Goal: Information Seeking & Learning: Learn about a topic

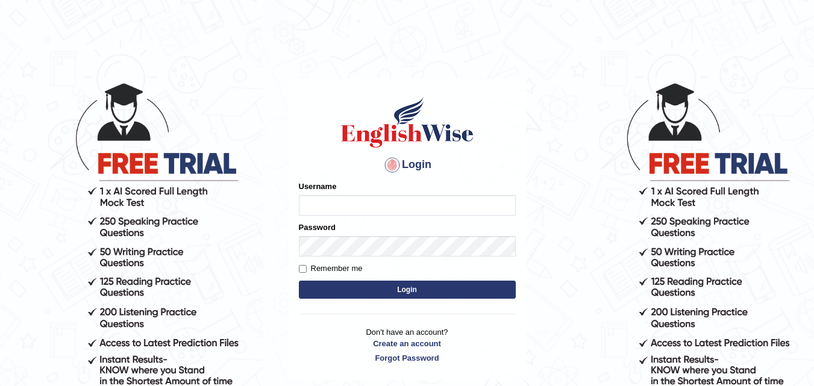
click at [416, 335] on p "Don't have an account? Create an account Forgot Password" at bounding box center [407, 344] width 217 height 37
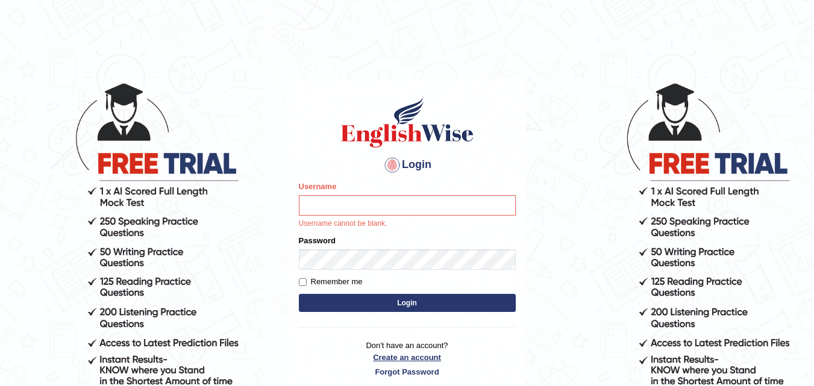
click at [417, 356] on link "Create an account" at bounding box center [407, 357] width 217 height 11
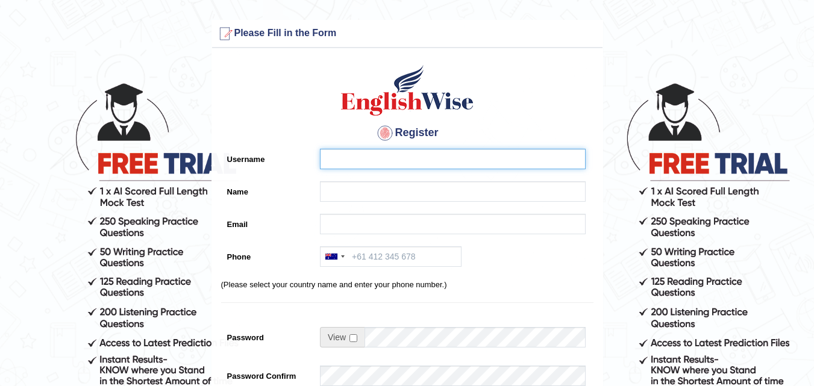
drag, startPoint x: 418, startPoint y: 152, endPoint x: 694, endPoint y: 235, distance: 287.9
click at [419, 155] on input "Username" at bounding box center [453, 159] width 266 height 20
type input "prava poudel"
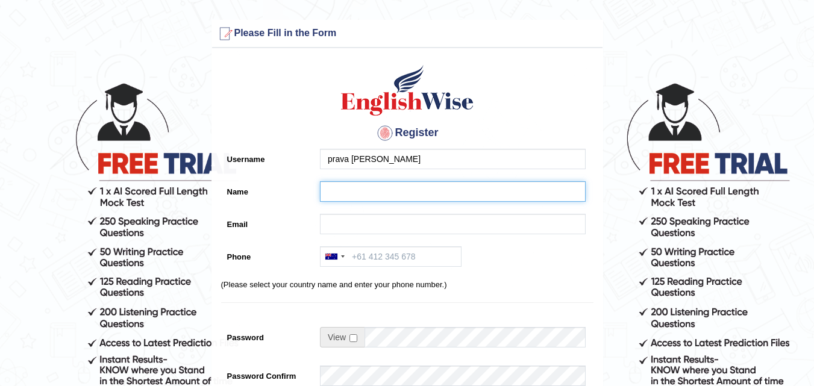
drag, startPoint x: 387, startPoint y: 196, endPoint x: 394, endPoint y: 201, distance: 7.9
click at [387, 196] on input "Name" at bounding box center [453, 191] width 266 height 20
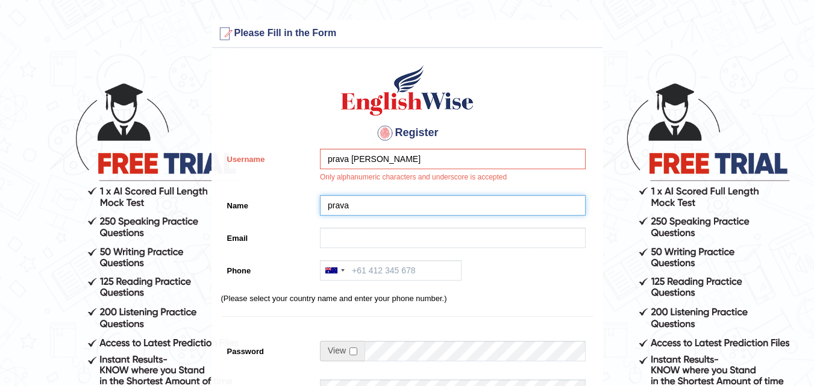
type input "prava"
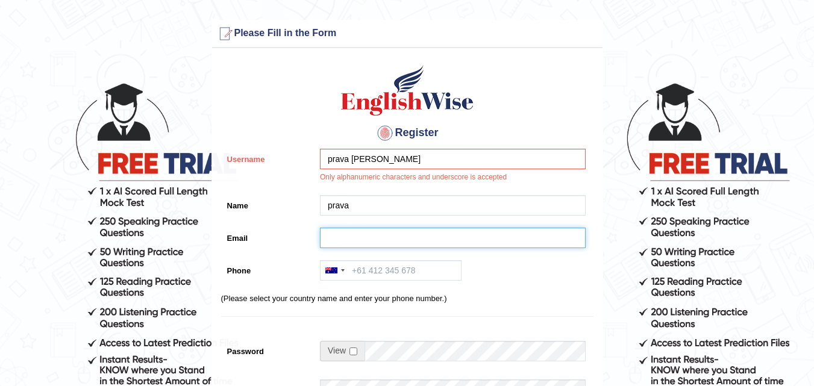
drag, startPoint x: 352, startPoint y: 234, endPoint x: 380, endPoint y: 246, distance: 30.5
click at [354, 234] on input "Email" at bounding box center [453, 238] width 266 height 20
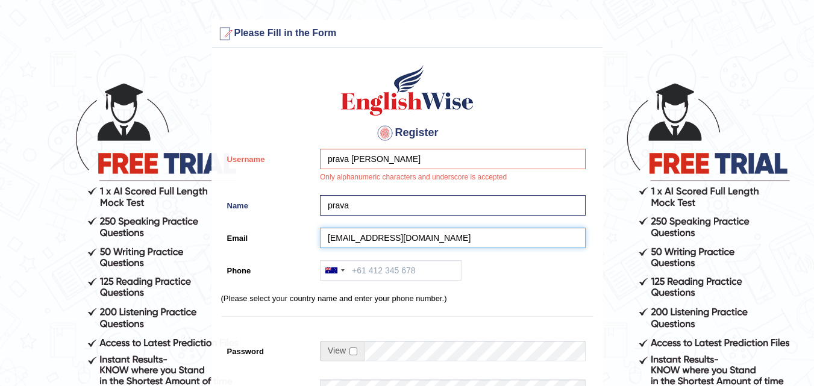
type input "pravapoudel98@gmail.com"
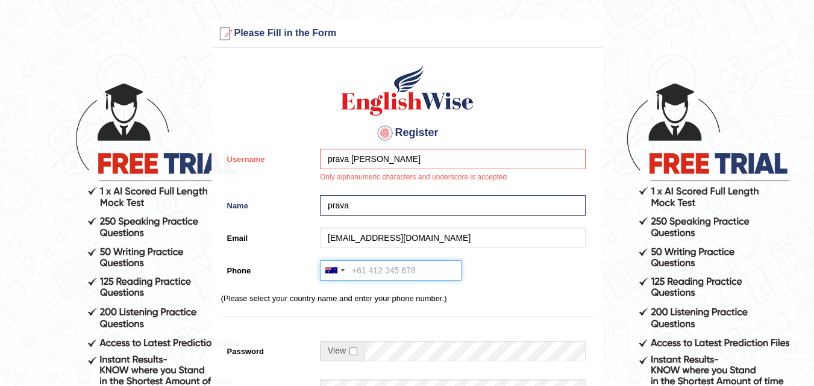
click at [366, 266] on input "Phone" at bounding box center [391, 270] width 142 height 20
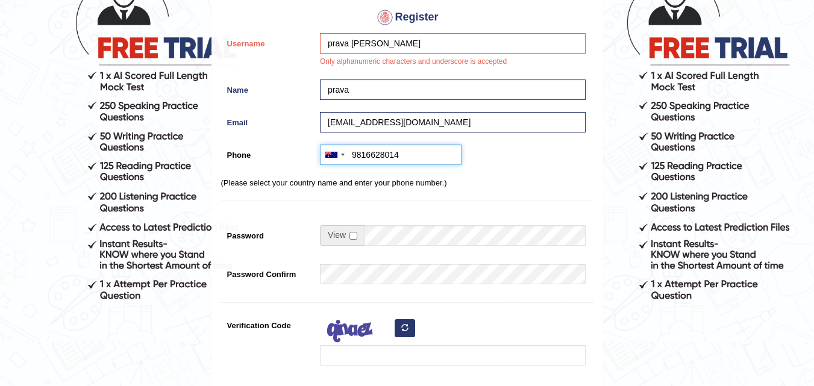
scroll to position [120, 0]
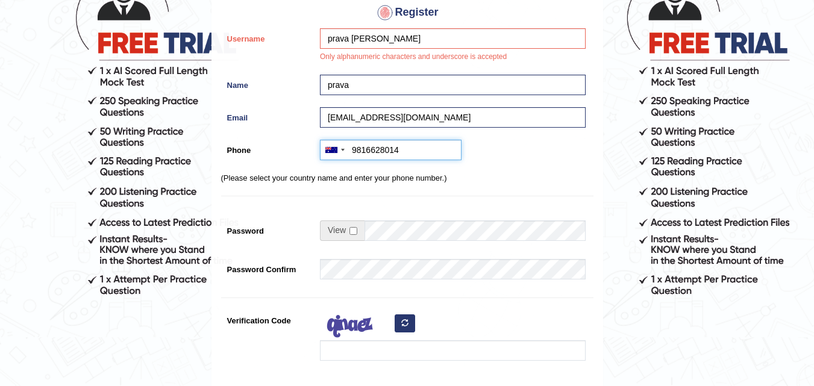
type input "9816628014"
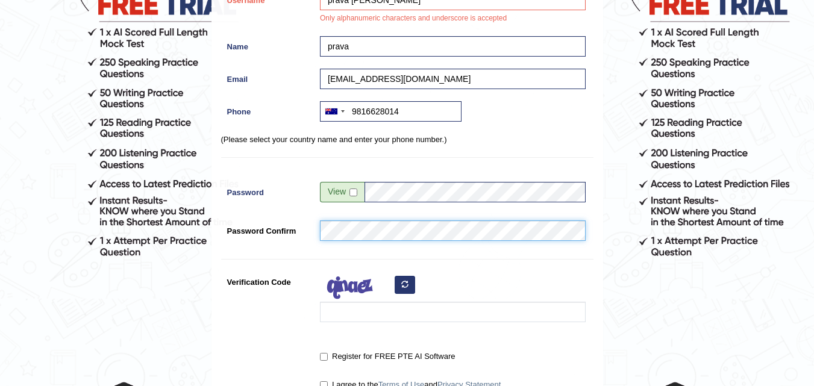
scroll to position [181, 0]
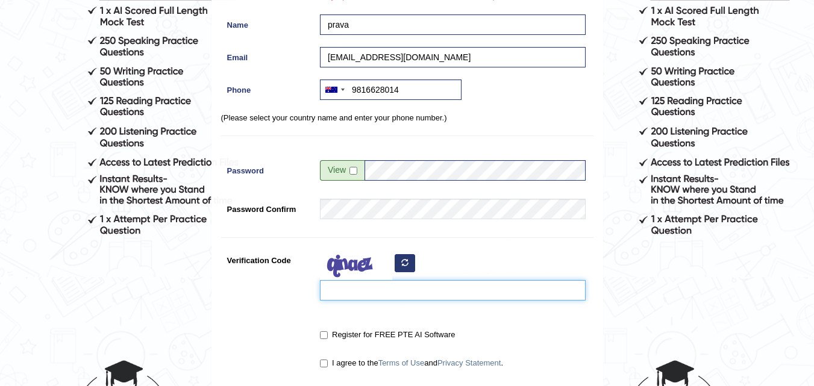
click at [378, 297] on input "Verification Code" at bounding box center [453, 290] width 266 height 20
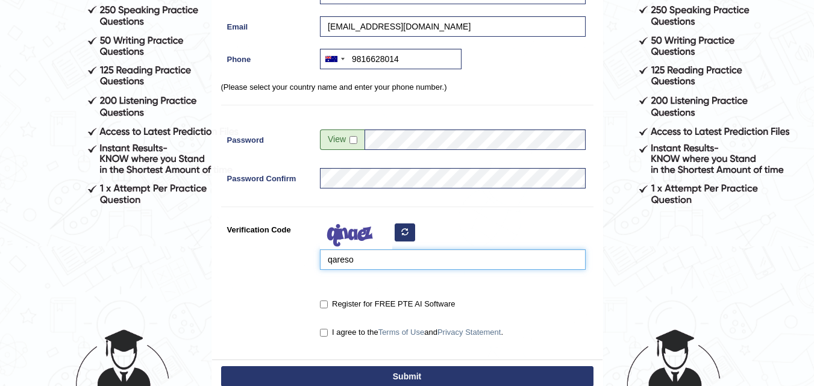
scroll to position [241, 0]
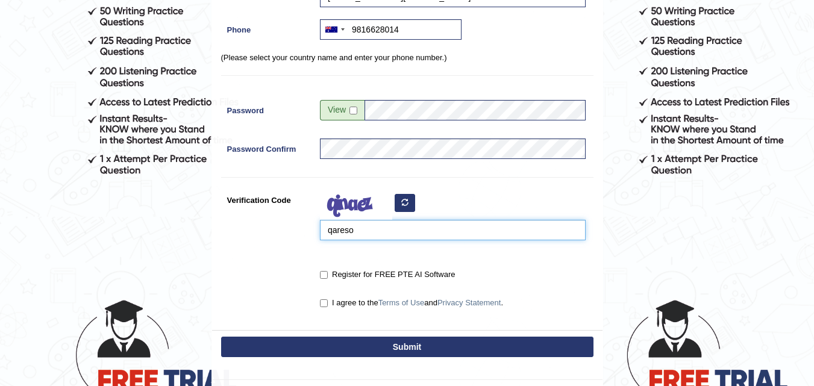
type input "qareso"
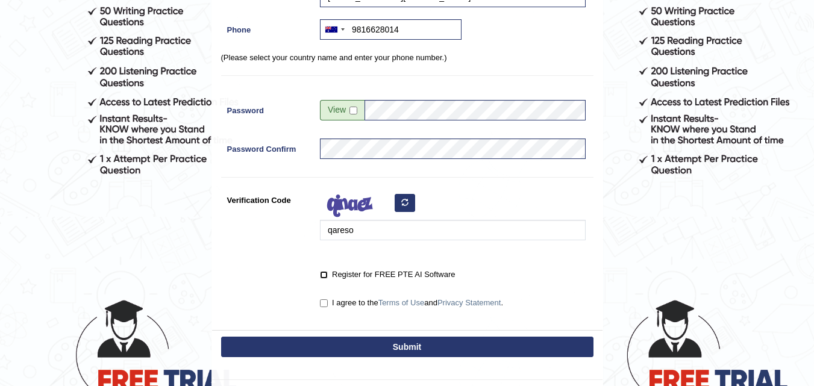
click at [323, 275] on input "Register for FREE PTE AI Software" at bounding box center [324, 275] width 8 height 8
checkbox input "true"
click at [325, 301] on input "I agree to the Terms of Use and Privacy Statement ." at bounding box center [324, 303] width 8 height 8
checkbox input "true"
click at [418, 348] on button "Submit" at bounding box center [407, 347] width 372 height 20
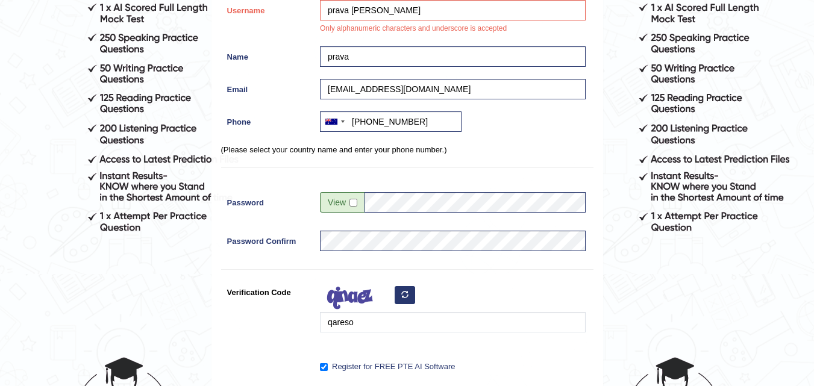
scroll to position [304, 0]
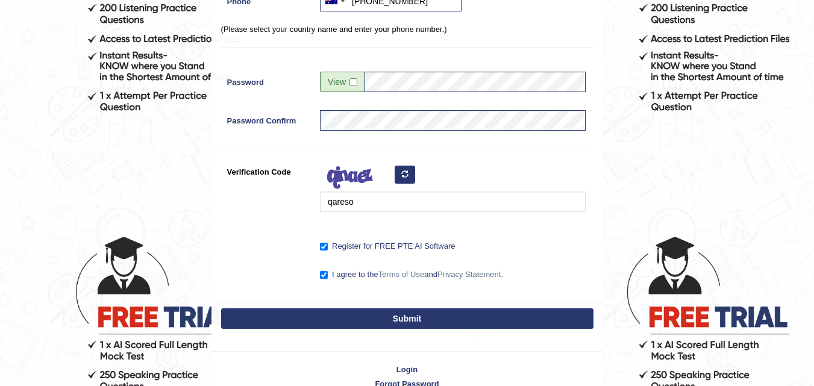
click at [422, 324] on button "Submit" at bounding box center [407, 318] width 372 height 20
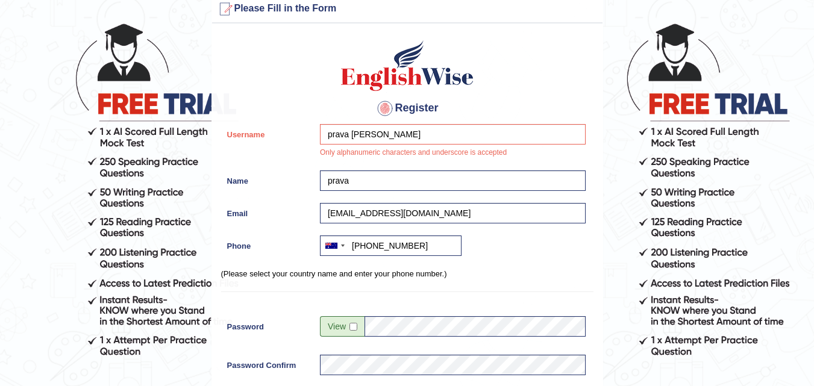
scroll to position [3, 0]
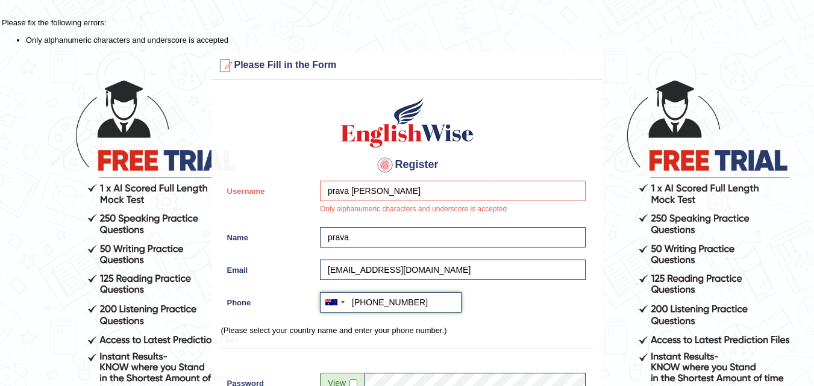
click at [367, 303] on input "+619816628014" at bounding box center [391, 302] width 142 height 20
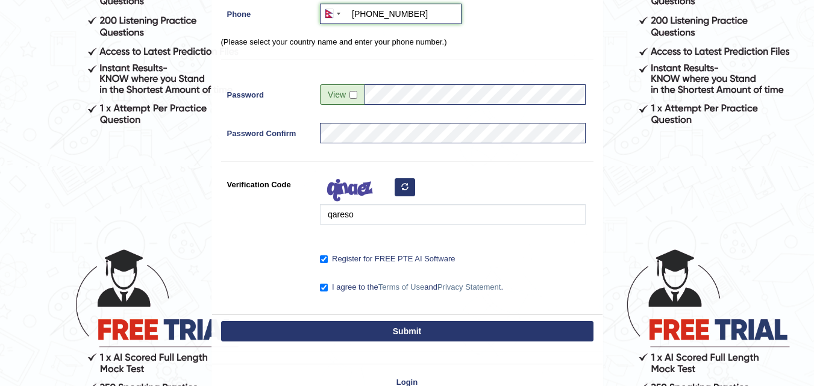
scroll to position [369, 0]
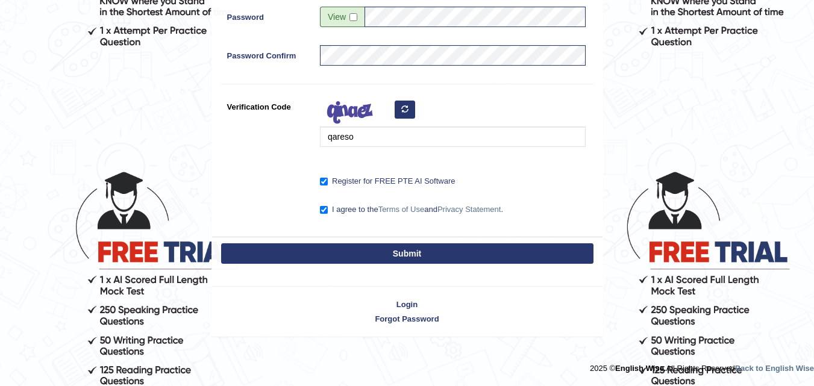
type input "+9779816628014"
click at [411, 255] on button "Submit" at bounding box center [407, 253] width 372 height 20
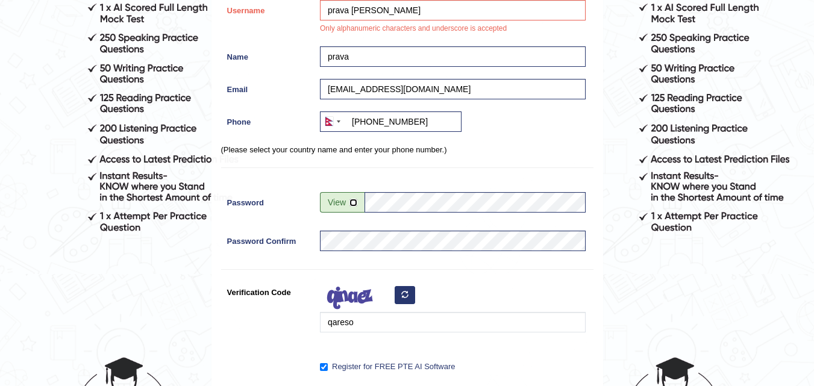
click at [353, 203] on input "checkbox" at bounding box center [353, 203] width 8 height 8
checkbox input "false"
click at [279, 245] on div "Password Confirm" at bounding box center [407, 244] width 372 height 27
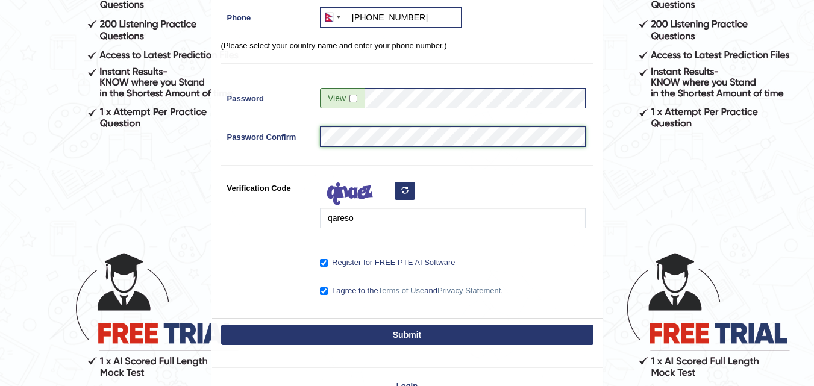
scroll to position [304, 0]
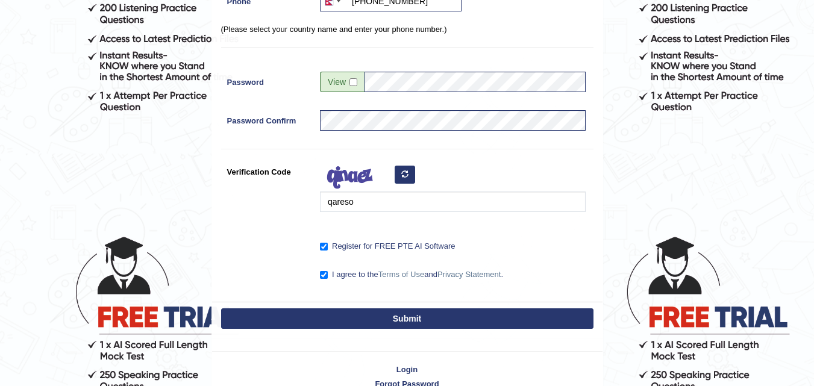
click at [419, 320] on button "Submit" at bounding box center [407, 318] width 372 height 20
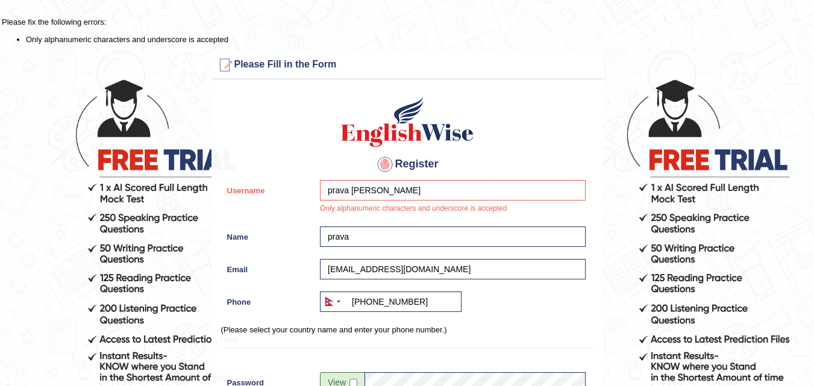
scroll to position [3, 0]
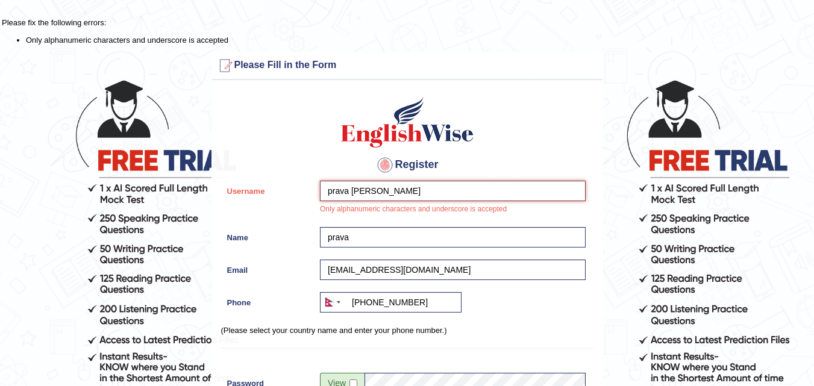
click at [348, 192] on input "prava poudel" at bounding box center [453, 191] width 266 height 20
drag, startPoint x: 350, startPoint y: 192, endPoint x: 379, endPoint y: 202, distance: 31.0
click at [351, 192] on input "prava poudel" at bounding box center [453, 191] width 266 height 20
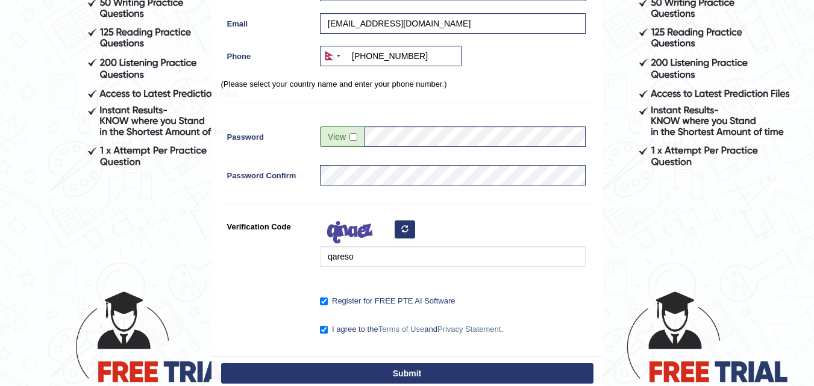
scroll to position [369, 0]
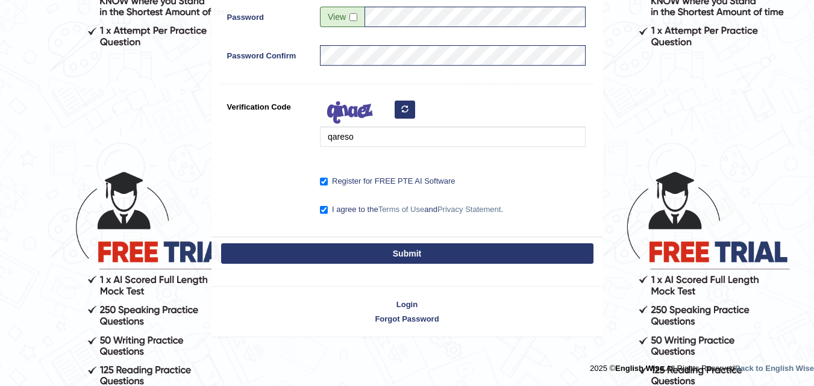
type input "pravapoudel"
click at [369, 251] on button "Submit" at bounding box center [407, 253] width 372 height 20
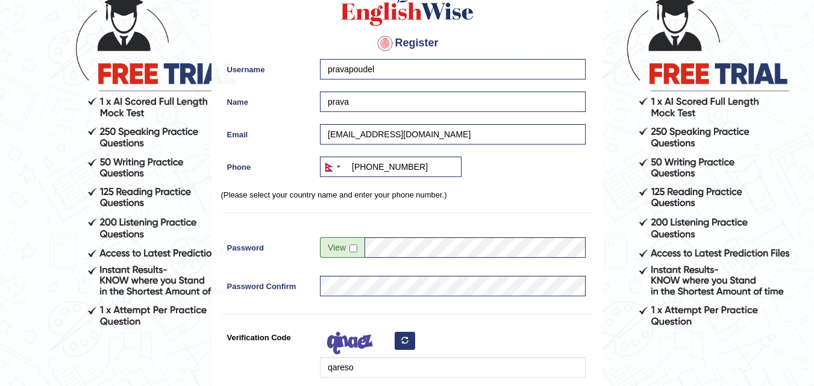
scroll to position [80, 0]
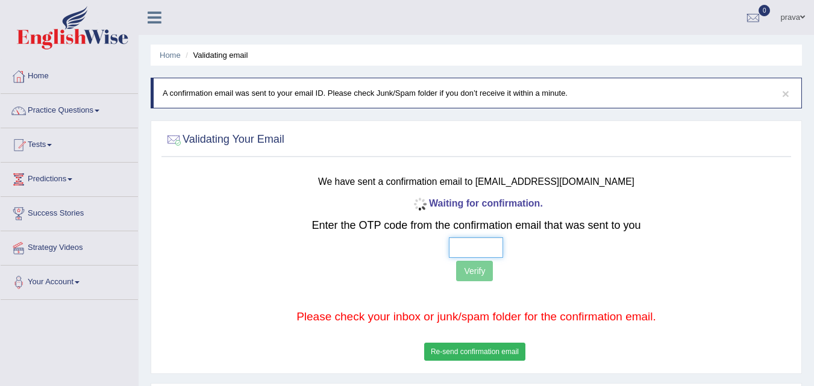
click at [466, 246] on input "text" at bounding box center [476, 247] width 54 height 20
type input "1 8 0 1"
click at [466, 272] on button "Verify" at bounding box center [474, 271] width 37 height 20
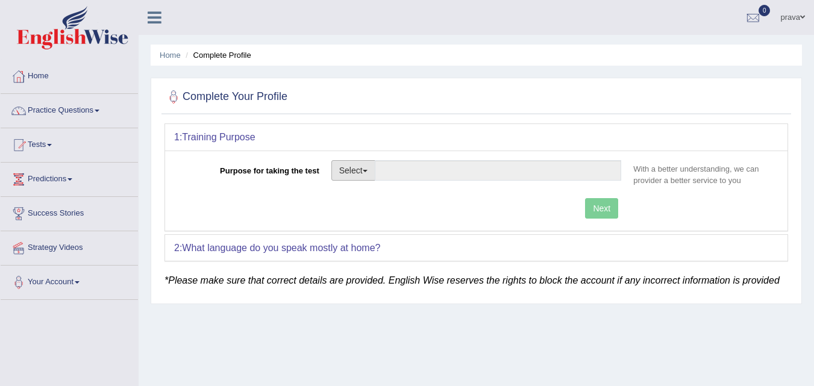
click at [370, 172] on button "Select" at bounding box center [353, 170] width 44 height 20
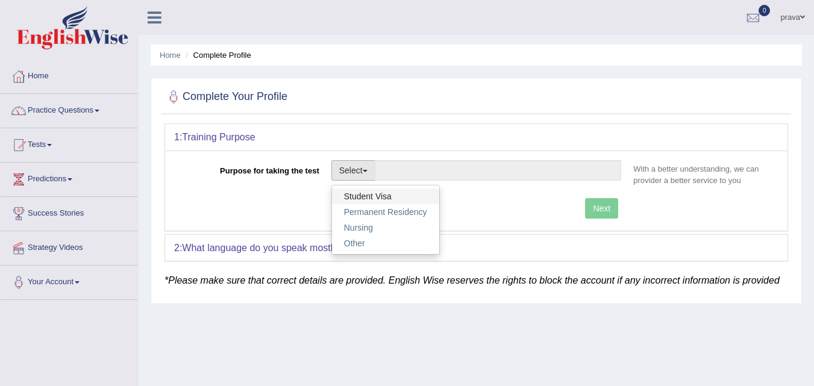
click at [372, 198] on link "Student Visa" at bounding box center [385, 197] width 107 height 16
type input "Student Visa"
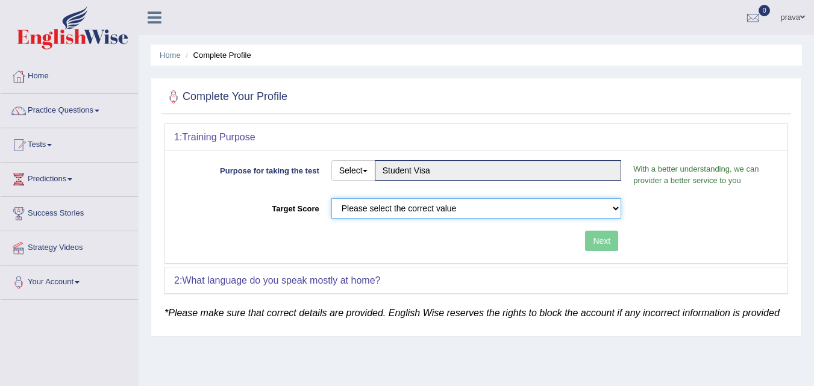
click at [613, 205] on select "Please select the correct value 50 (6 bands) 58 (6.5 bands) 65 (7 bands) 79 (8 …" at bounding box center [476, 208] width 290 height 20
select select "65"
click at [331, 198] on select "Please select the correct value 50 (6 bands) 58 (6.5 bands) 65 (7 bands) 79 (8 …" at bounding box center [476, 208] width 290 height 20
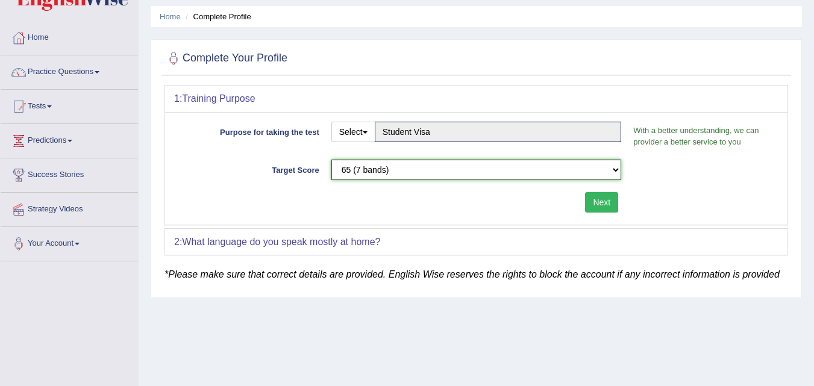
scroll to position [60, 0]
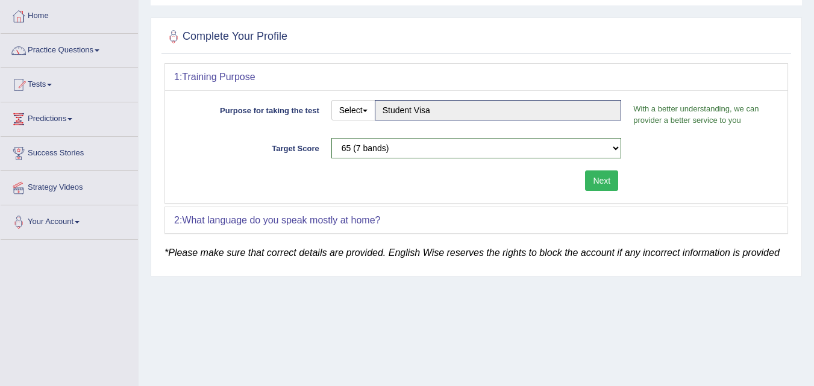
click at [598, 182] on button "Next" at bounding box center [601, 180] width 33 height 20
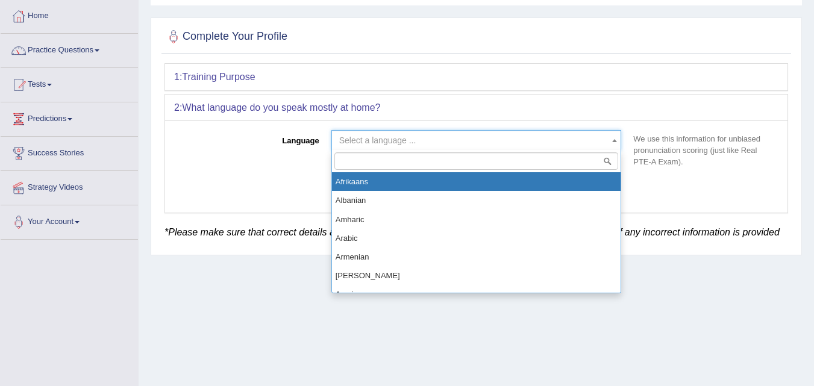
click at [416, 137] on span "Select a language ..." at bounding box center [472, 140] width 267 height 12
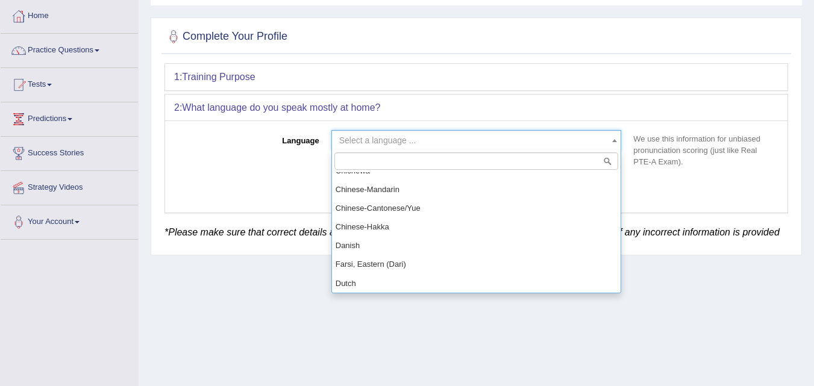
scroll to position [361, 0]
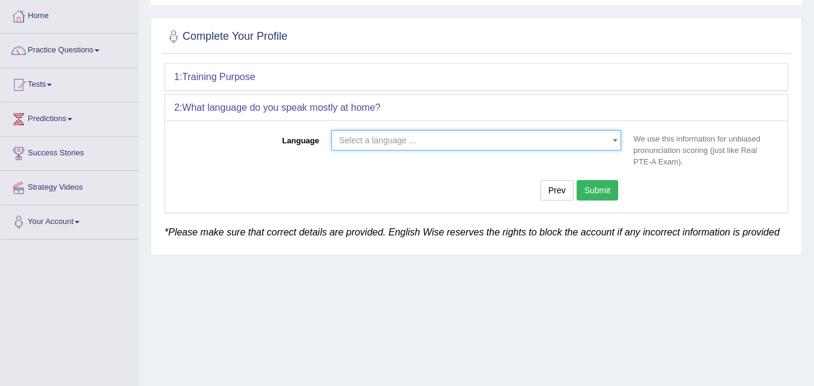
click at [385, 136] on span "Select a language ..." at bounding box center [377, 141] width 77 height 10
click at [386, 136] on span "Select a language ..." at bounding box center [377, 141] width 77 height 10
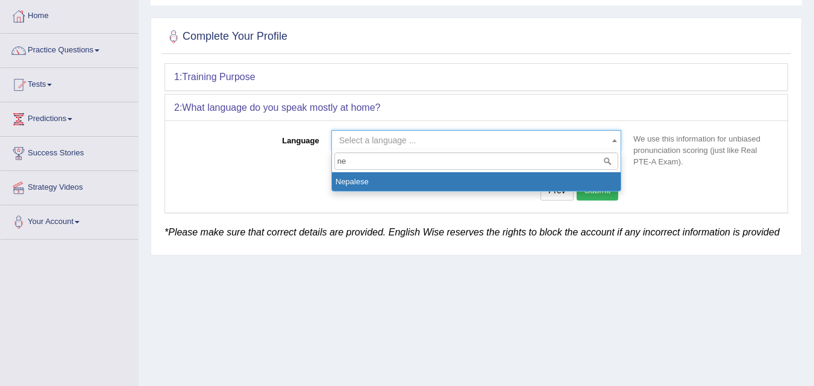
type input "n"
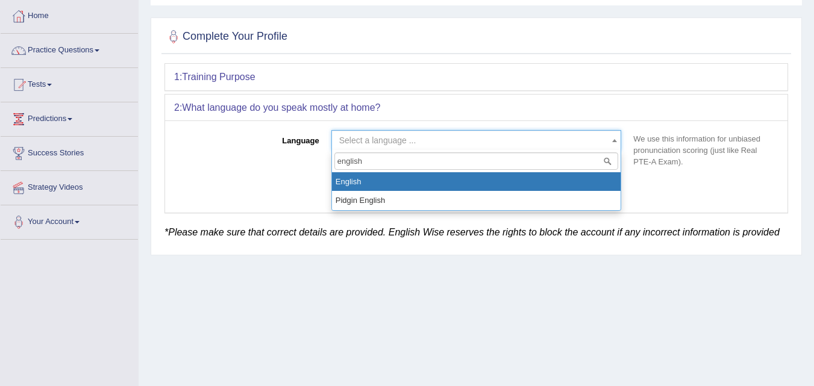
type input "english"
select select "English"
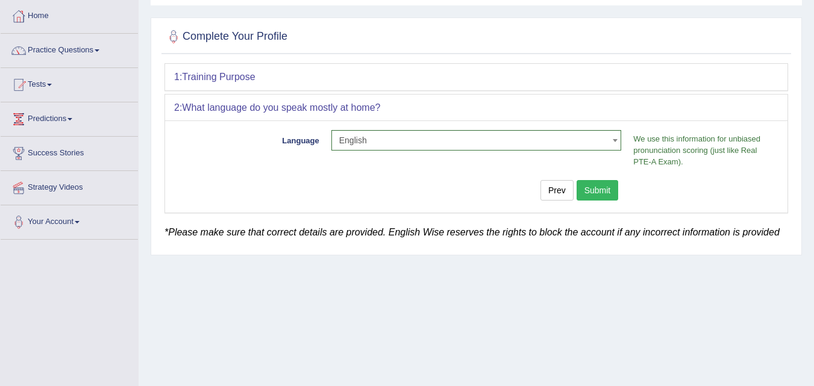
click at [596, 187] on button "Submit" at bounding box center [597, 190] width 42 height 20
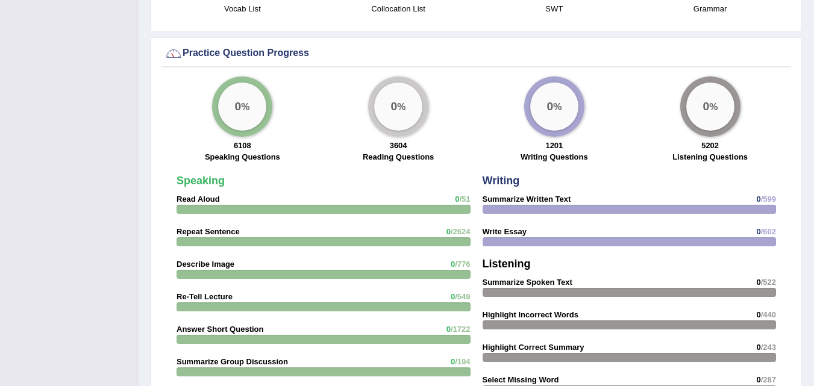
scroll to position [761, 0]
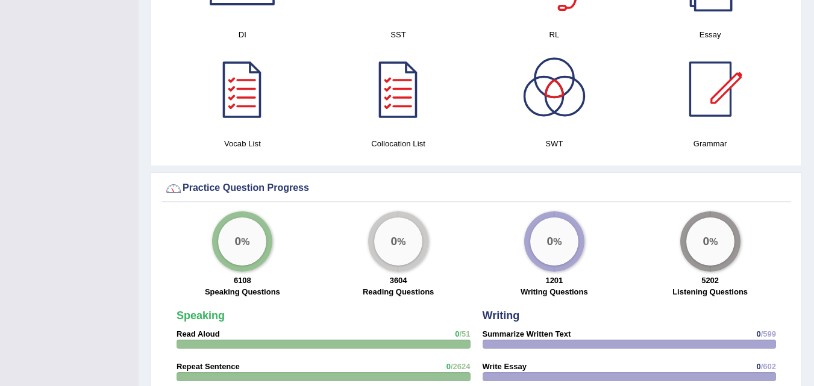
click at [419, 242] on div "0 %" at bounding box center [398, 241] width 48 height 48
click at [567, 248] on div "0 %" at bounding box center [554, 241] width 48 height 48
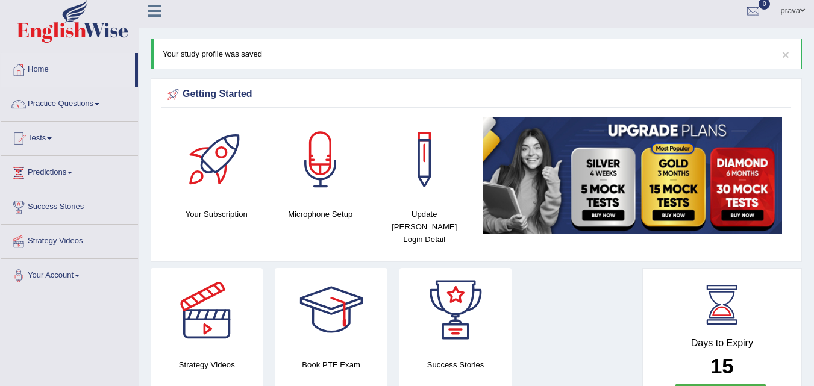
scroll to position [0, 0]
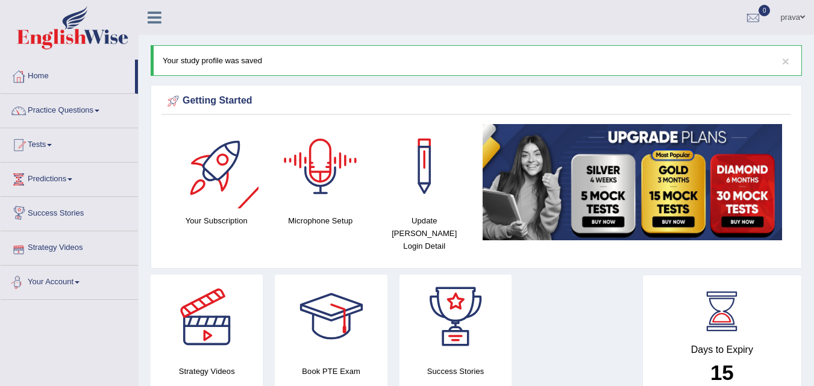
click at [319, 178] on div at bounding box center [320, 166] width 84 height 84
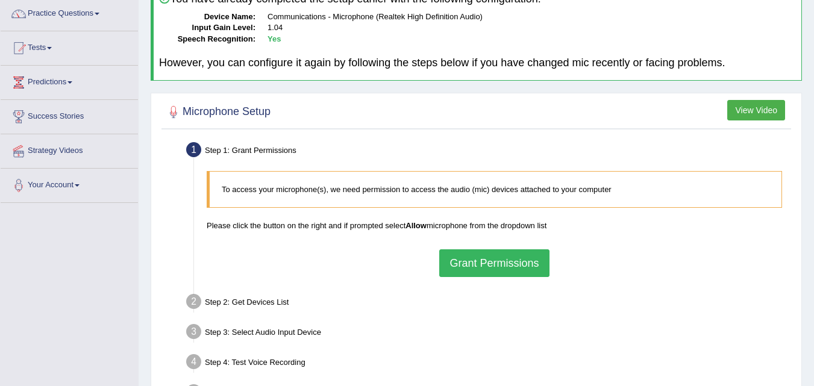
scroll to position [120, 0]
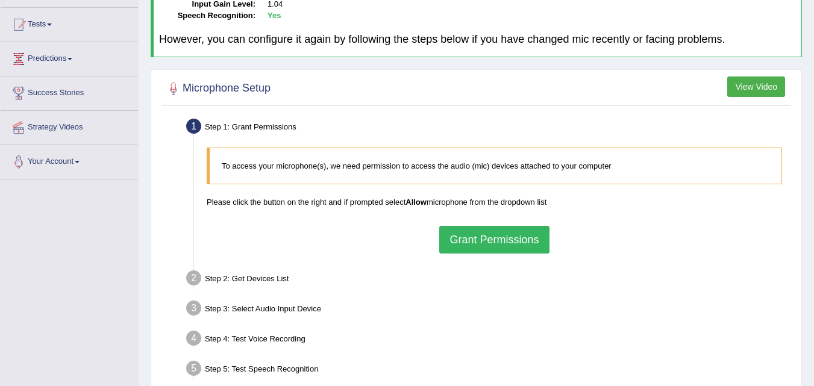
click at [478, 244] on button "Grant Permissions" at bounding box center [494, 240] width 110 height 28
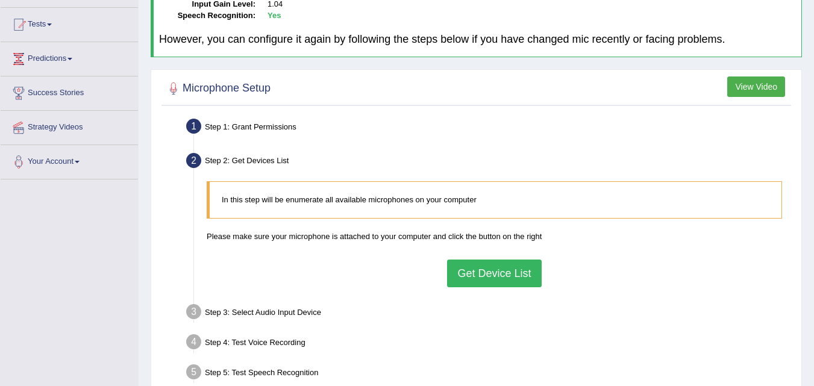
click at [477, 273] on button "Get Device List" at bounding box center [494, 274] width 94 height 28
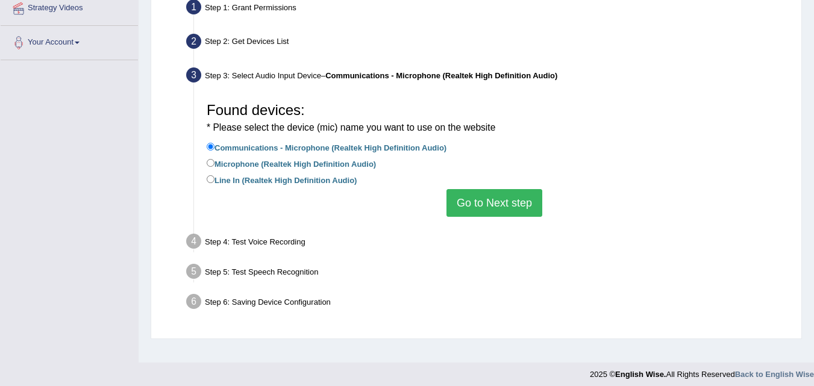
scroll to position [241, 0]
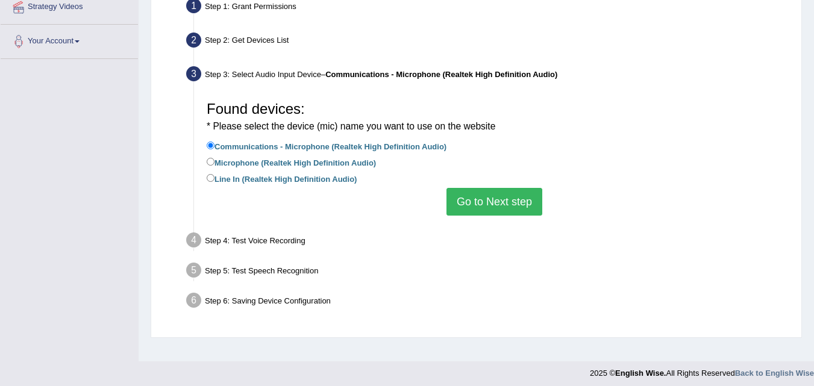
click at [511, 201] on button "Go to Next step" at bounding box center [494, 202] width 96 height 28
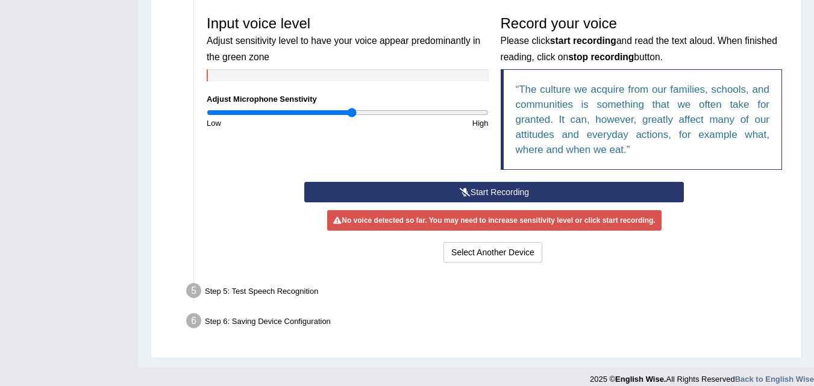
scroll to position [361, 0]
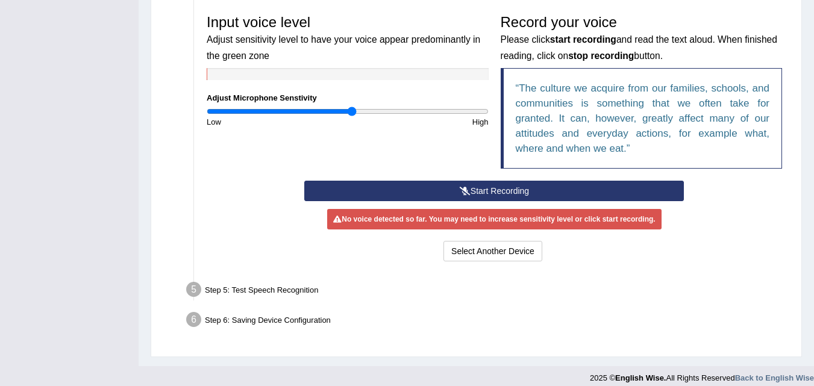
click at [496, 191] on button "Start Recording" at bounding box center [493, 191] width 379 height 20
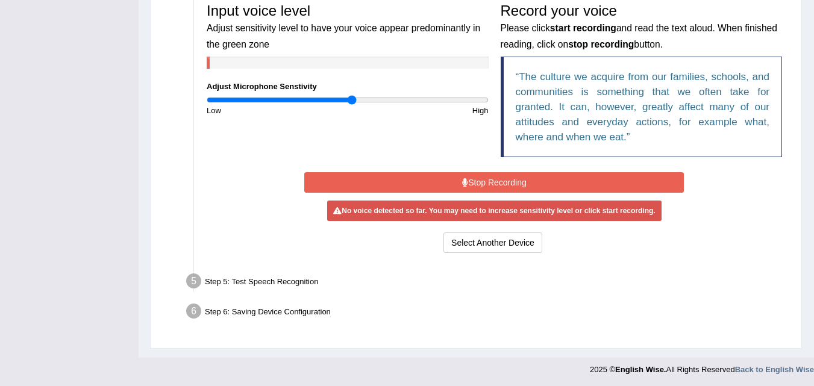
scroll to position [375, 0]
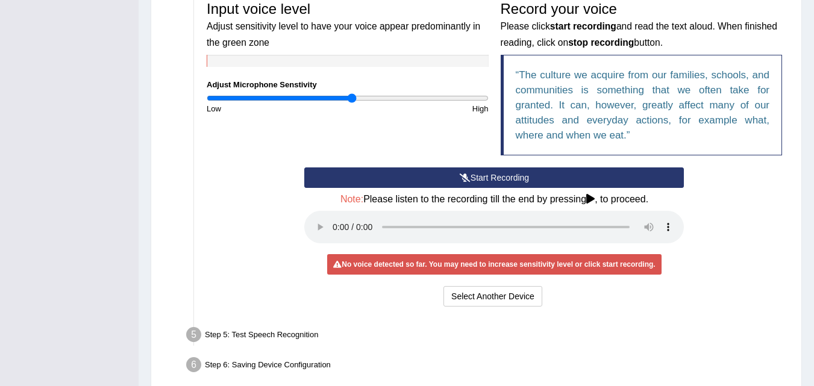
click at [470, 179] on button "Start Recording" at bounding box center [493, 177] width 379 height 20
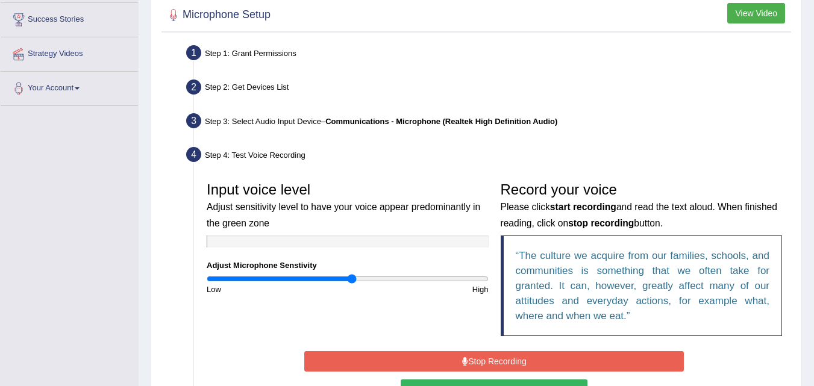
scroll to position [134, 0]
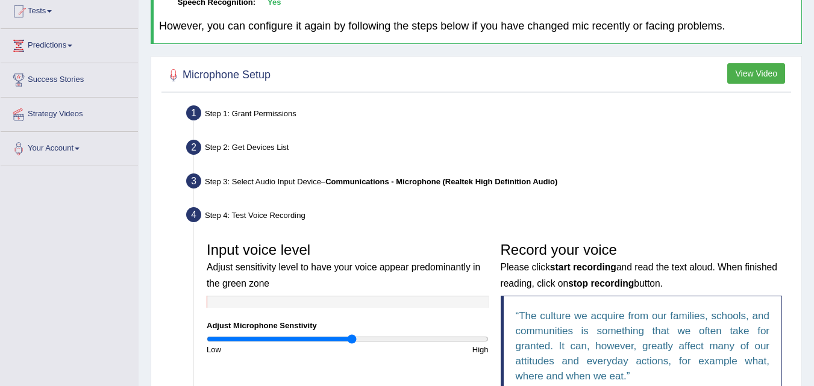
click at [409, 185] on b "Communications - Microphone (Realtek High Definition Audio)" at bounding box center [441, 181] width 232 height 9
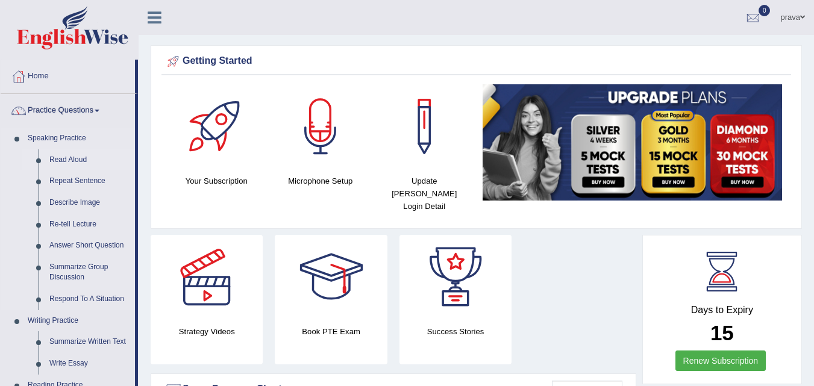
click at [61, 158] on link "Read Aloud" at bounding box center [89, 160] width 91 height 22
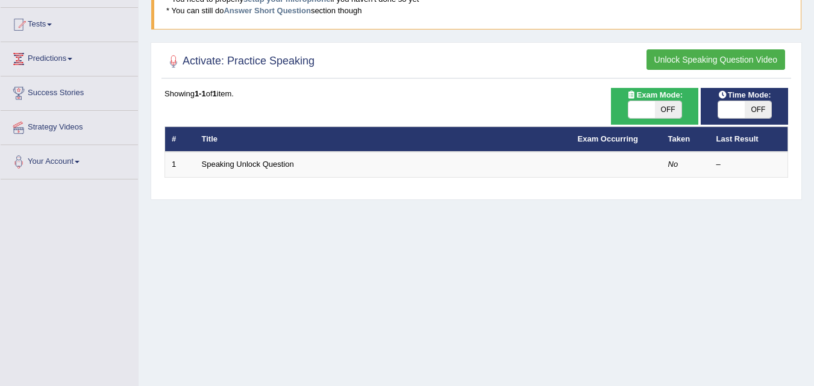
click at [736, 107] on span at bounding box center [731, 109] width 27 height 17
checkbox input "true"
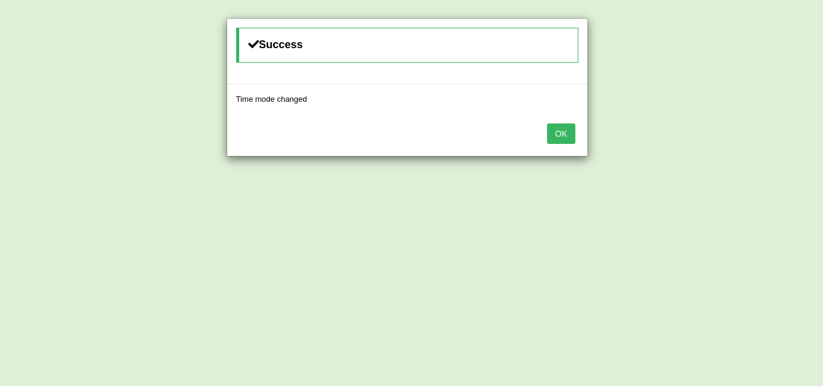
click at [559, 131] on button "OK" at bounding box center [561, 133] width 28 height 20
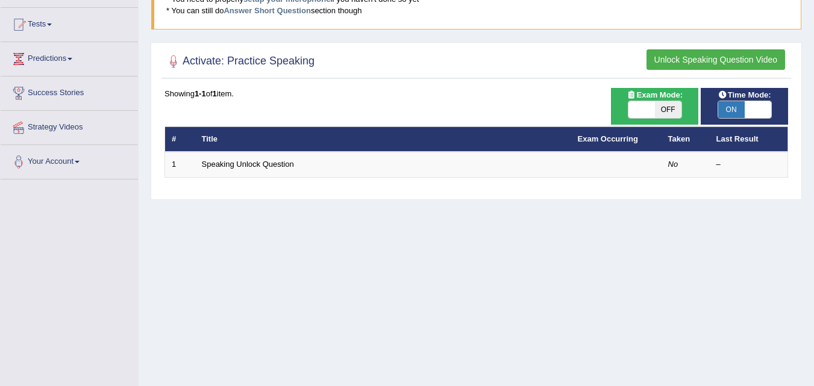
click at [740, 59] on button "Unlock Speaking Question Video" at bounding box center [715, 59] width 139 height 20
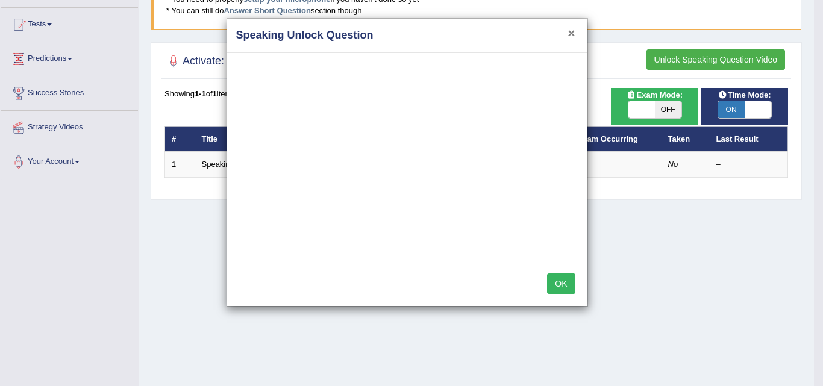
click at [570, 34] on button "×" at bounding box center [570, 33] width 7 height 13
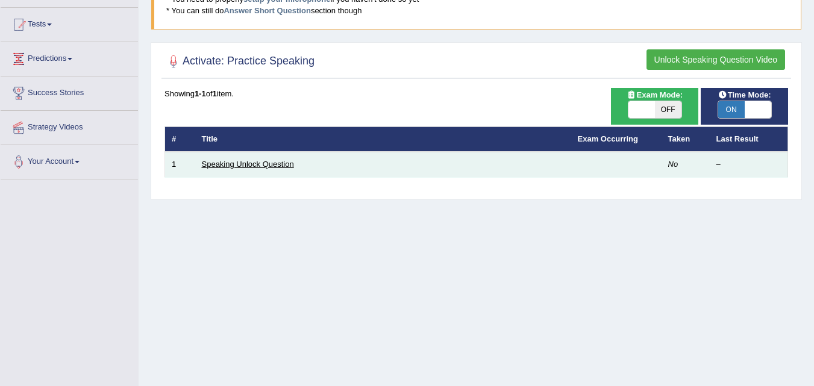
click at [250, 164] on link "Speaking Unlock Question" at bounding box center [248, 164] width 92 height 9
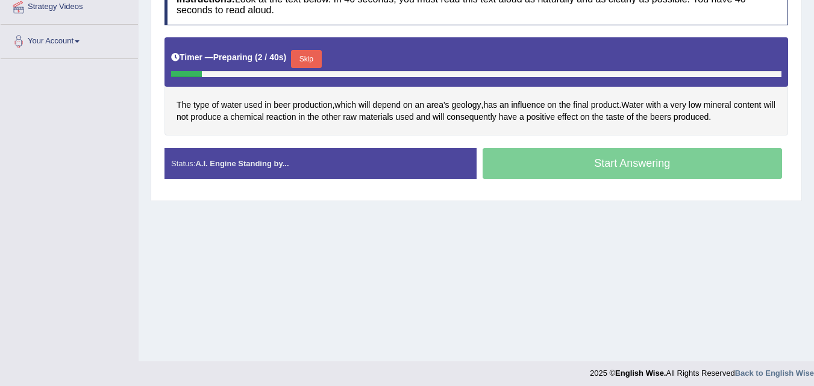
click at [602, 171] on div "Start Answering" at bounding box center [632, 165] width 312 height 34
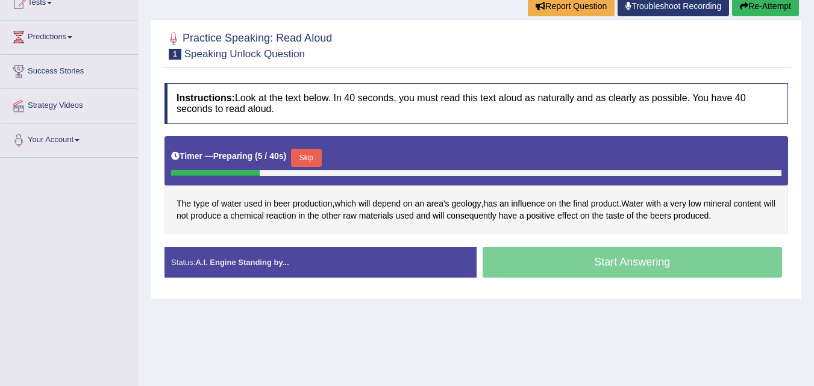
scroll to position [120, 0]
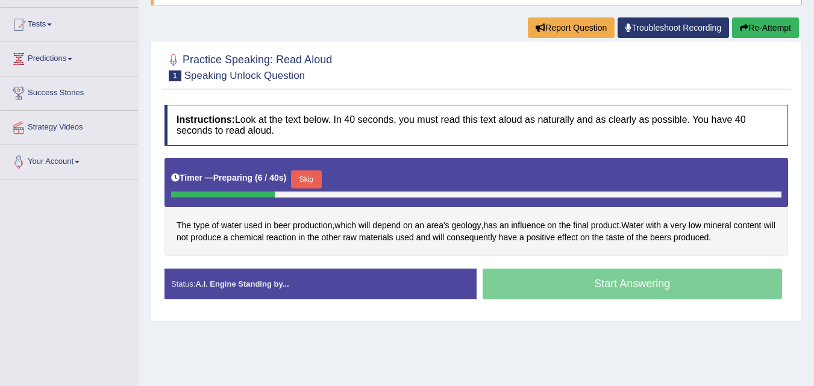
click at [316, 174] on button "Skip" at bounding box center [306, 179] width 30 height 18
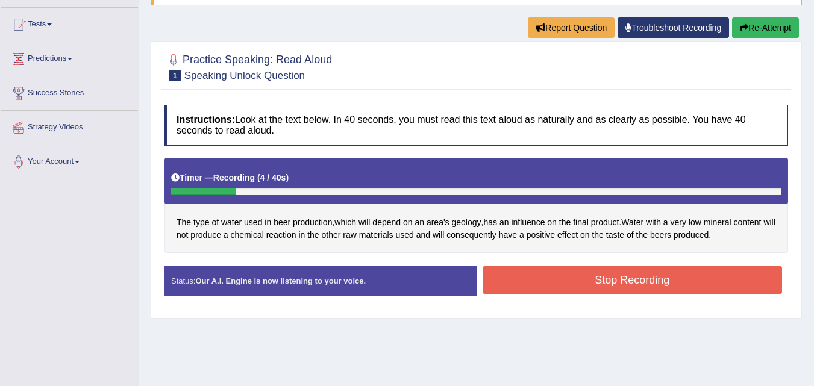
click at [602, 284] on button "Stop Recording" at bounding box center [632, 280] width 300 height 28
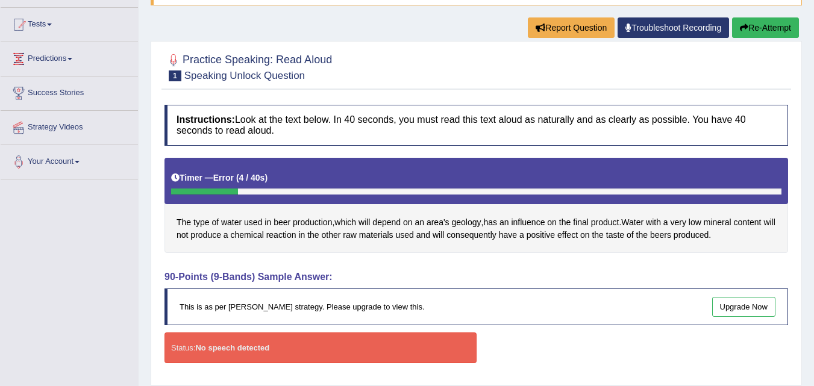
click at [755, 28] on button "Re-Attempt" at bounding box center [765, 27] width 67 height 20
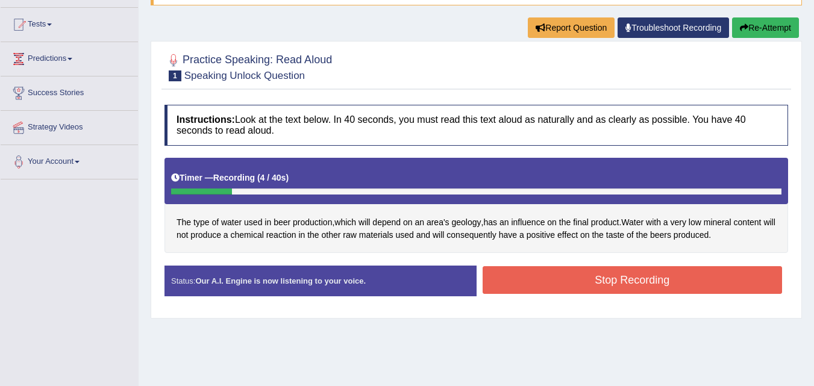
click at [576, 280] on button "Stop Recording" at bounding box center [632, 280] width 300 height 28
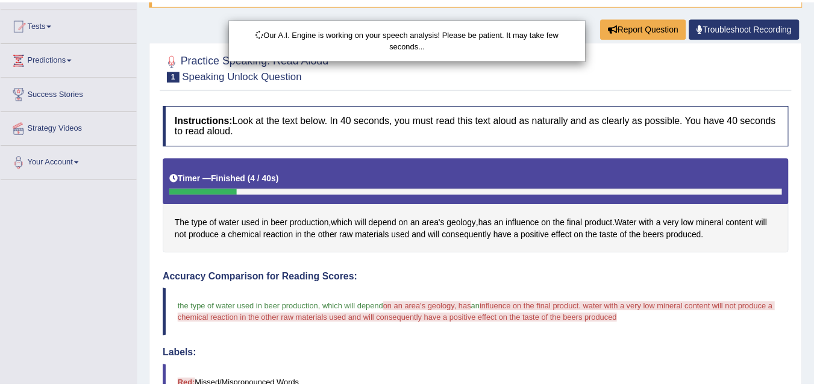
scroll to position [181, 0]
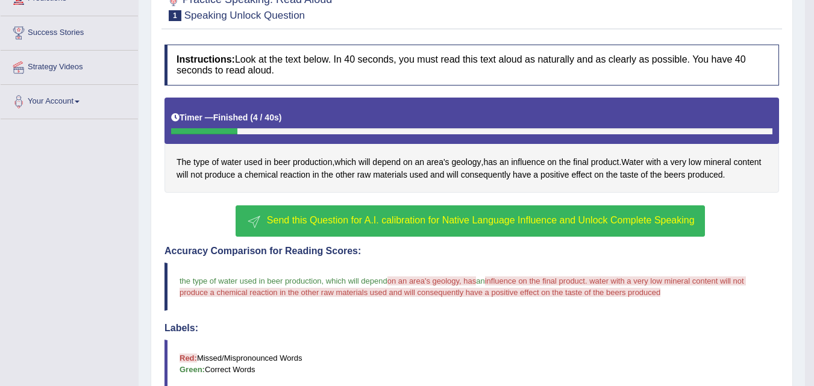
click at [405, 220] on span "Send this Question for A.I. calibration for Native Language Influence and Unloc…" at bounding box center [481, 220] width 428 height 10
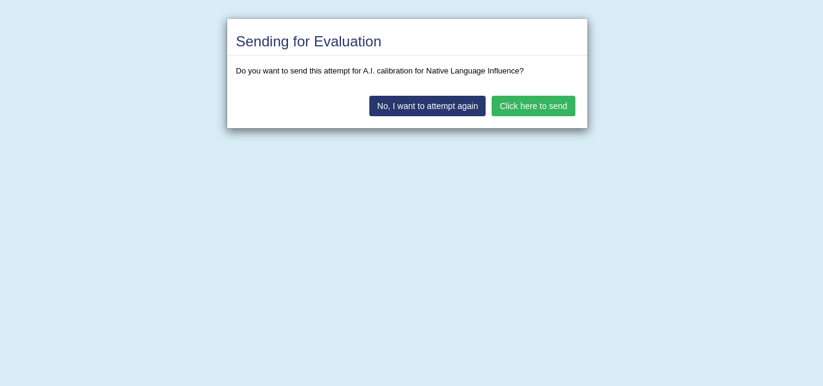
click at [538, 111] on button "Click here to send" at bounding box center [532, 106] width 83 height 20
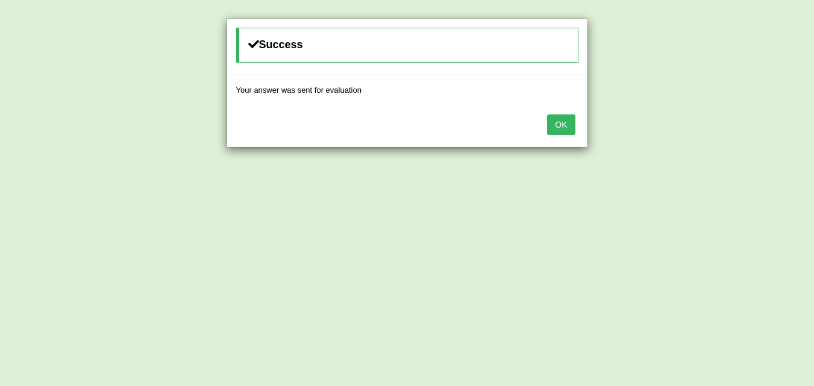
click at [560, 128] on button "OK" at bounding box center [561, 124] width 28 height 20
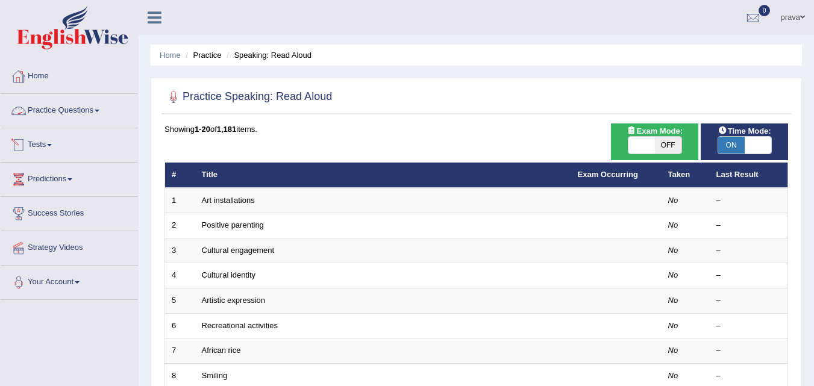
drag, startPoint x: 55, startPoint y: 113, endPoint x: 56, endPoint y: 126, distance: 13.3
click at [56, 113] on link "Practice Questions" at bounding box center [69, 109] width 137 height 30
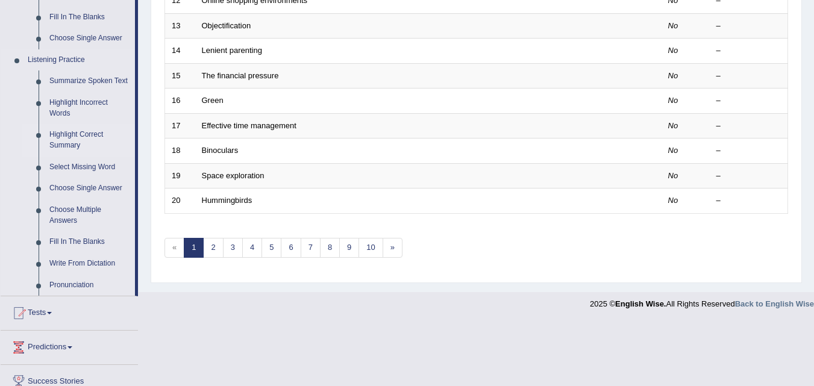
scroll to position [482, 0]
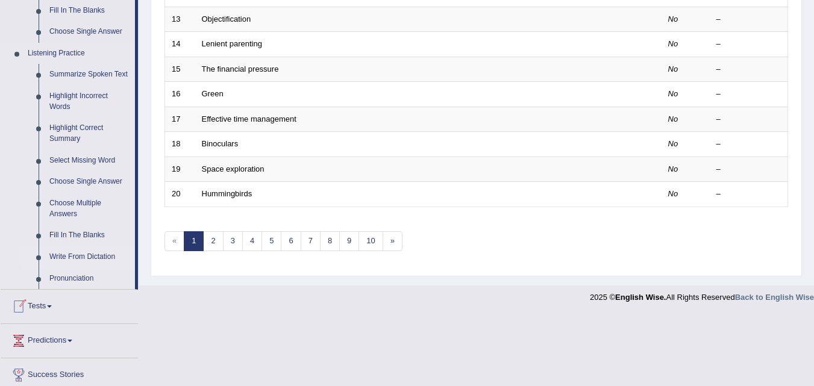
click at [59, 256] on link "Write From Dictation" at bounding box center [89, 257] width 91 height 22
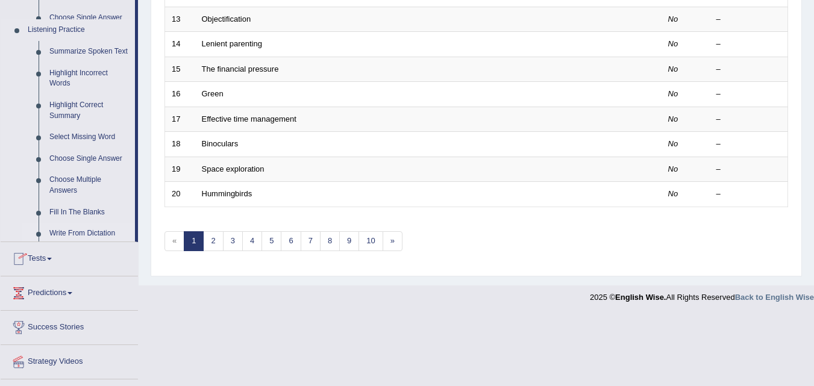
scroll to position [460, 0]
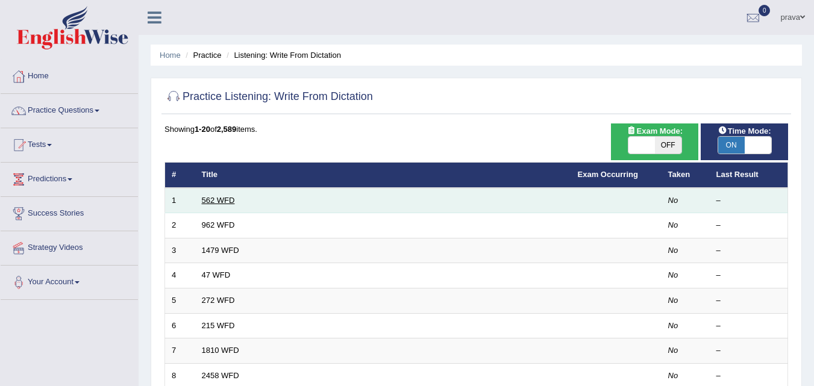
click at [214, 202] on link "562 WFD" at bounding box center [218, 200] width 33 height 9
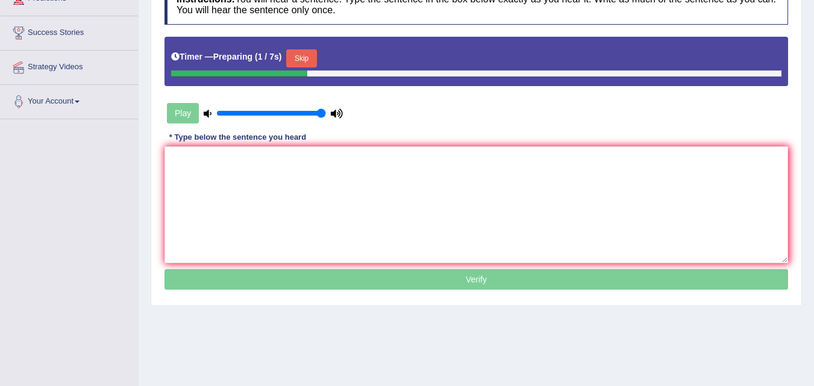
click at [304, 60] on button "Skip" at bounding box center [301, 58] width 30 height 18
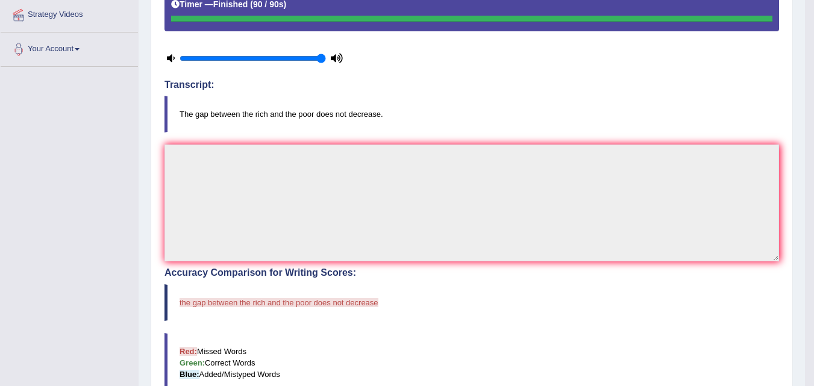
scroll to position [60, 0]
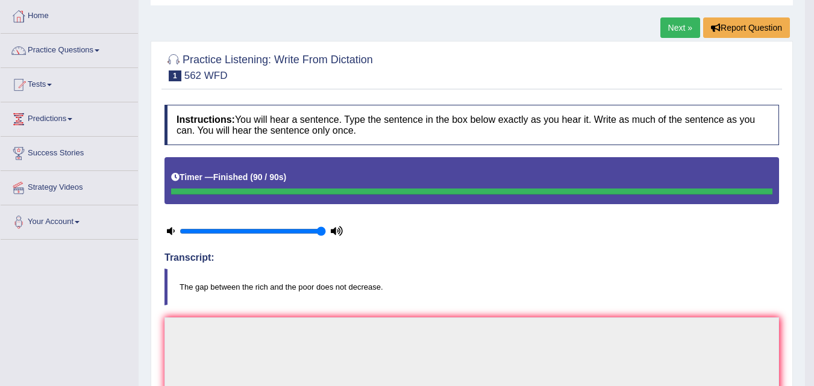
click at [669, 30] on link "Next »" at bounding box center [680, 27] width 40 height 20
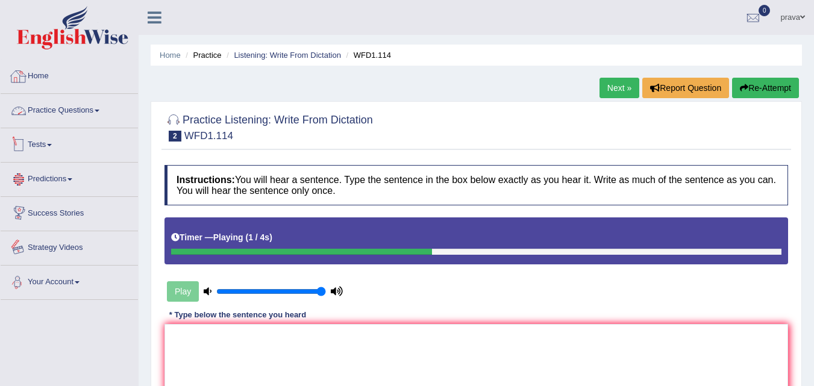
click at [92, 103] on link "Practice Questions" at bounding box center [69, 109] width 137 height 30
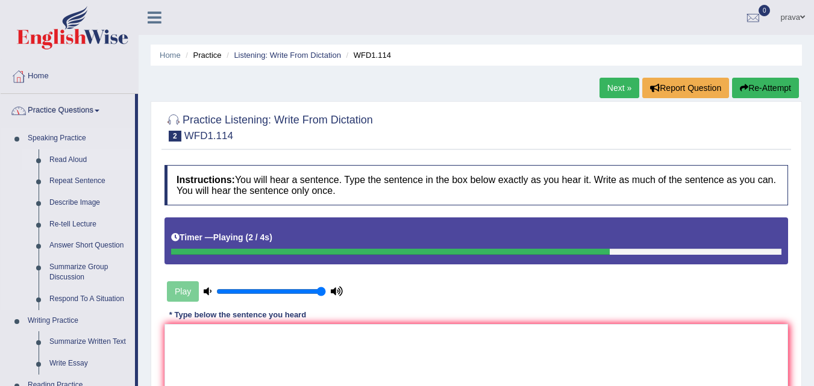
click at [67, 158] on link "Read Aloud" at bounding box center [89, 160] width 91 height 22
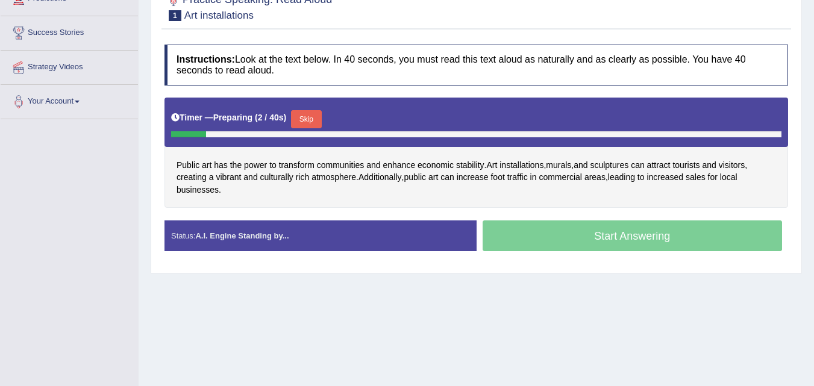
drag, startPoint x: 312, startPoint y: 116, endPoint x: 292, endPoint y: 272, distance: 157.3
click at [312, 117] on button "Skip" at bounding box center [306, 119] width 30 height 18
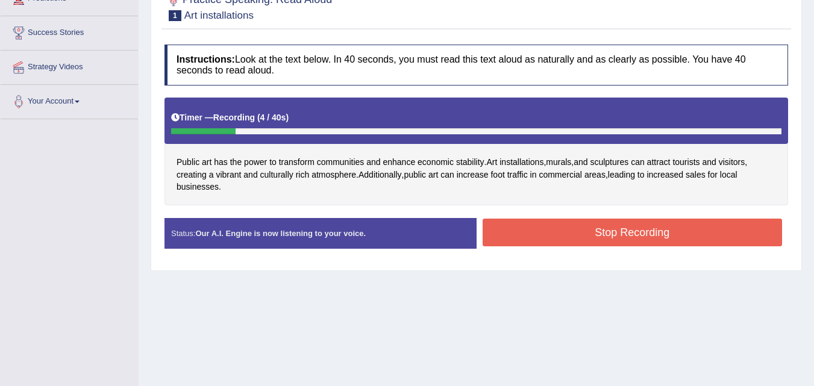
click at [659, 234] on button "Stop Recording" at bounding box center [632, 233] width 300 height 28
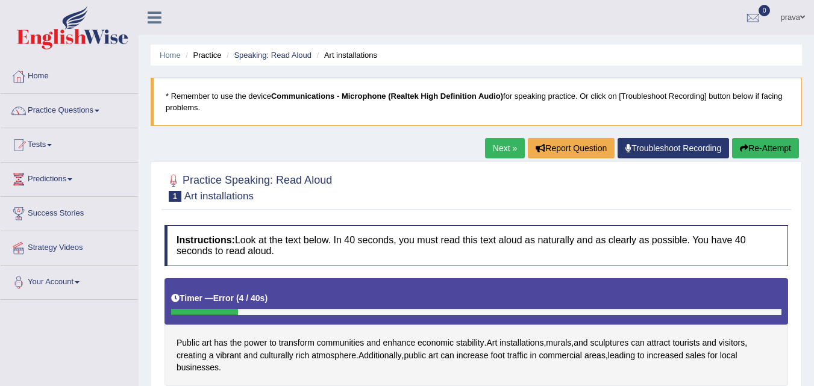
click at [768, 148] on button "Re-Attempt" at bounding box center [765, 148] width 67 height 20
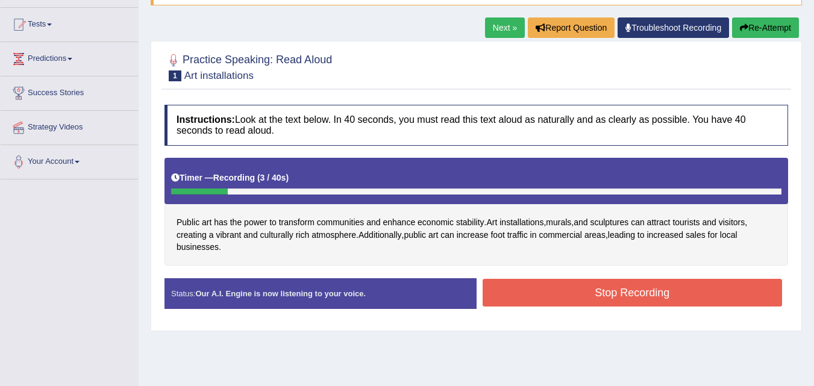
click at [596, 286] on button "Stop Recording" at bounding box center [632, 293] width 300 height 28
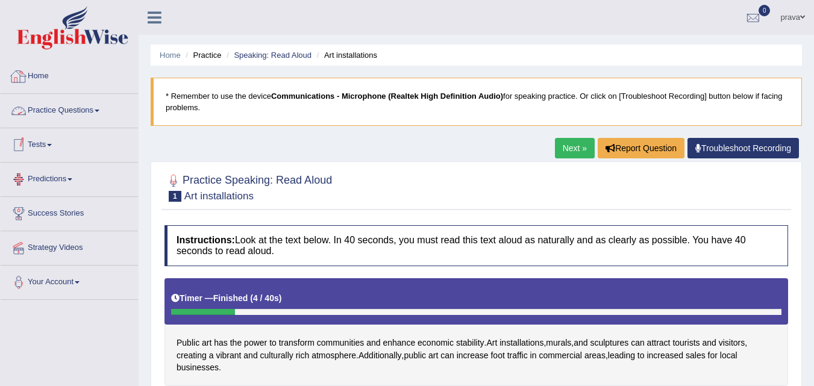
click at [63, 108] on link "Practice Questions" at bounding box center [69, 109] width 137 height 30
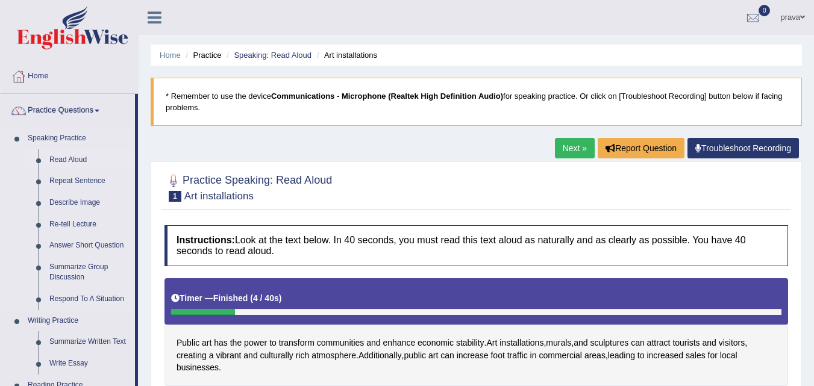
click at [66, 157] on link "Read Aloud" at bounding box center [89, 160] width 91 height 22
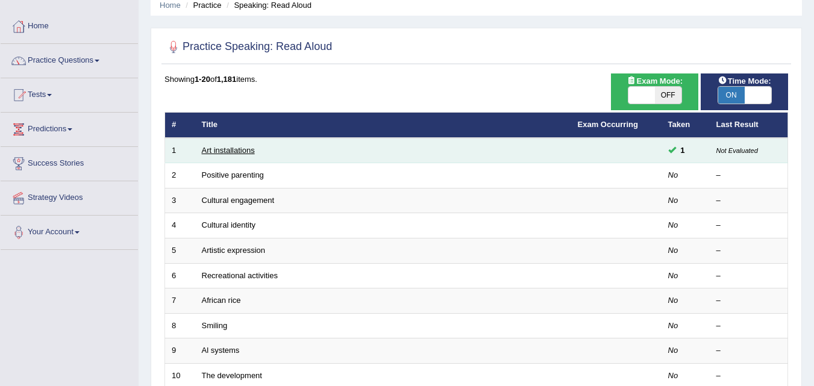
click at [237, 148] on link "Art installations" at bounding box center [228, 150] width 53 height 9
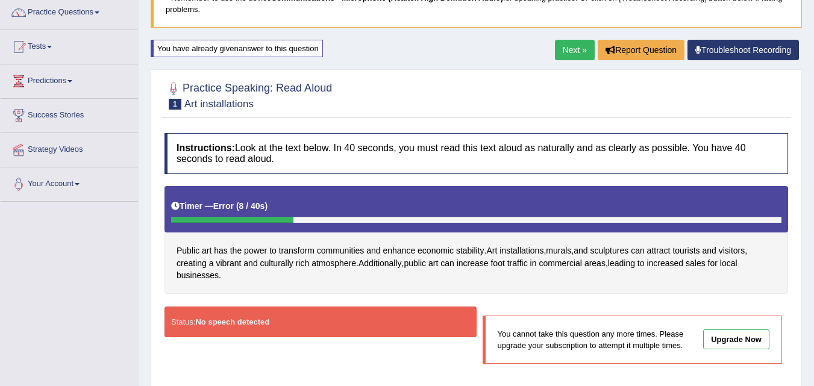
scroll to position [120, 0]
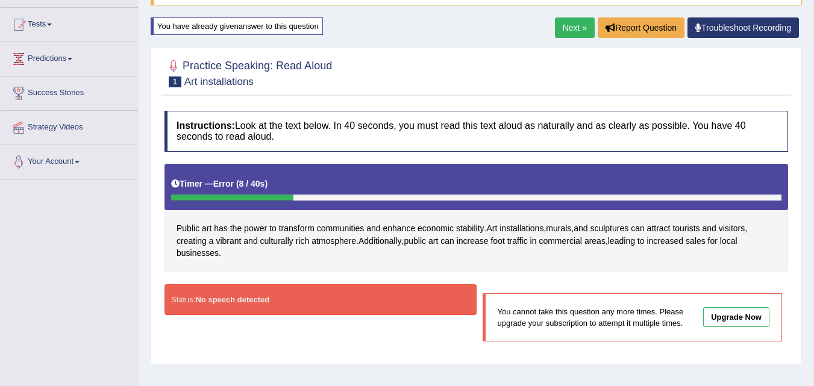
drag, startPoint x: 566, startPoint y: 25, endPoint x: 542, endPoint y: 91, distance: 69.7
click at [567, 25] on link "Next »" at bounding box center [575, 27] width 40 height 20
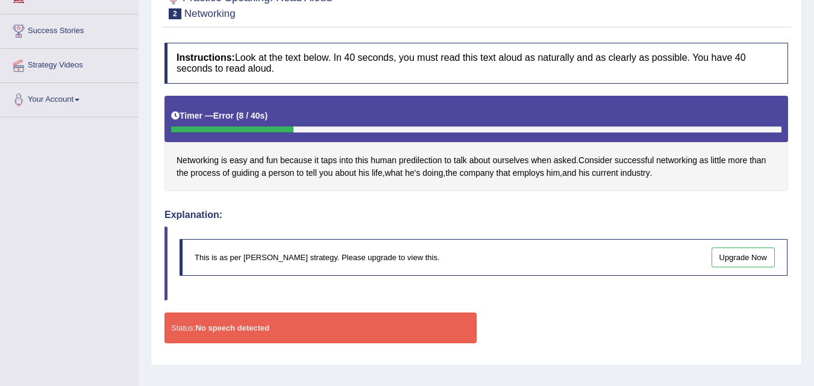
scroll to position [126, 0]
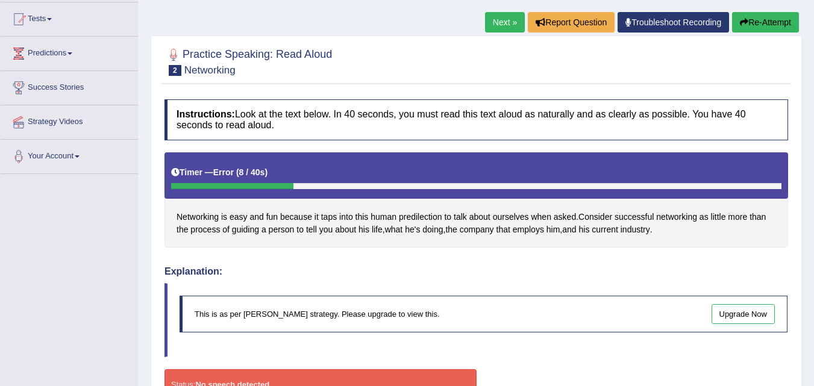
click at [757, 29] on button "Re-Attempt" at bounding box center [765, 22] width 67 height 20
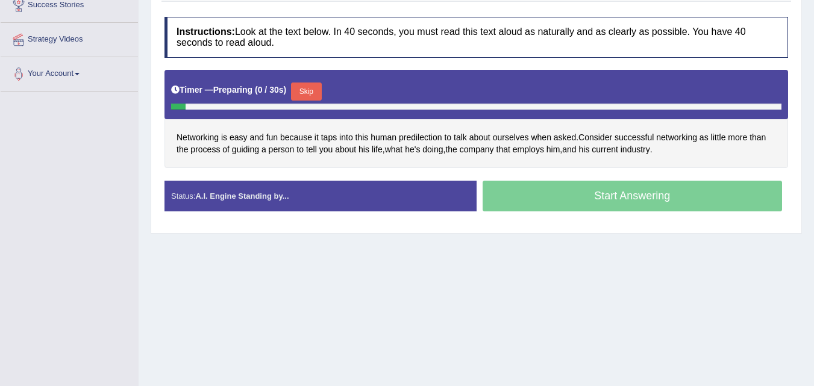
click at [568, 204] on div "Start Answering" at bounding box center [632, 198] width 312 height 34
click at [308, 94] on button "Skip" at bounding box center [306, 92] width 30 height 18
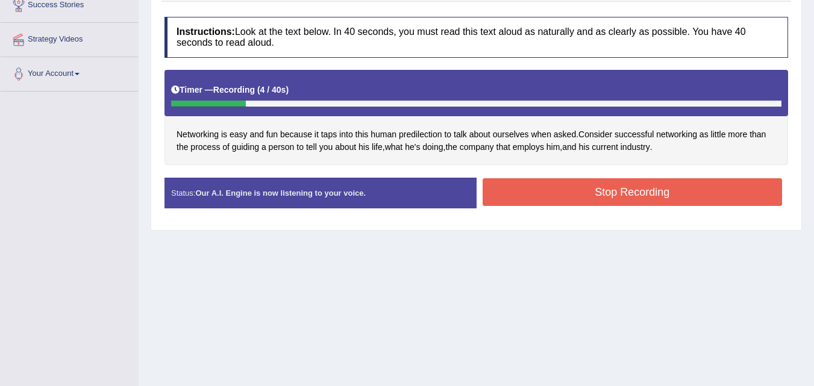
click at [600, 190] on button "Stop Recording" at bounding box center [632, 192] width 300 height 28
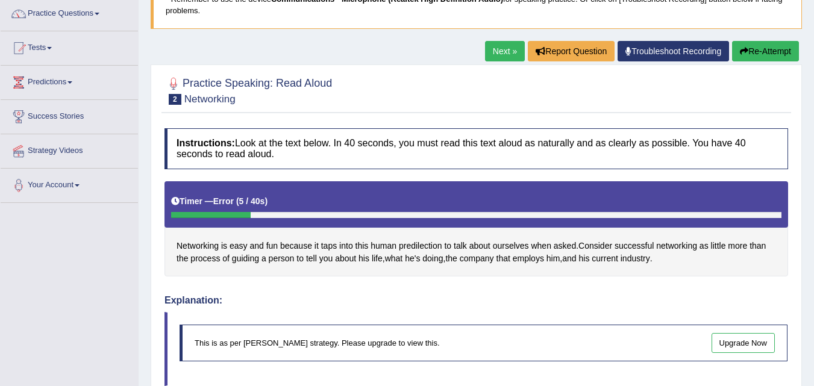
scroll to position [88, 0]
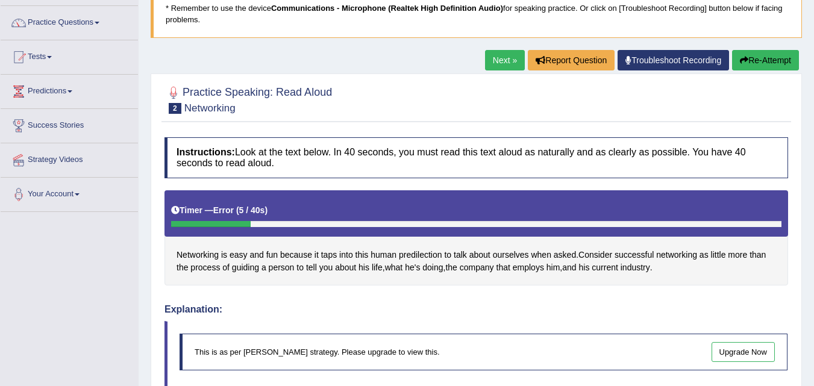
drag, startPoint x: 755, startPoint y: 61, endPoint x: 489, endPoint y: 152, distance: 280.8
click at [754, 63] on button "Re-Attempt" at bounding box center [765, 60] width 67 height 20
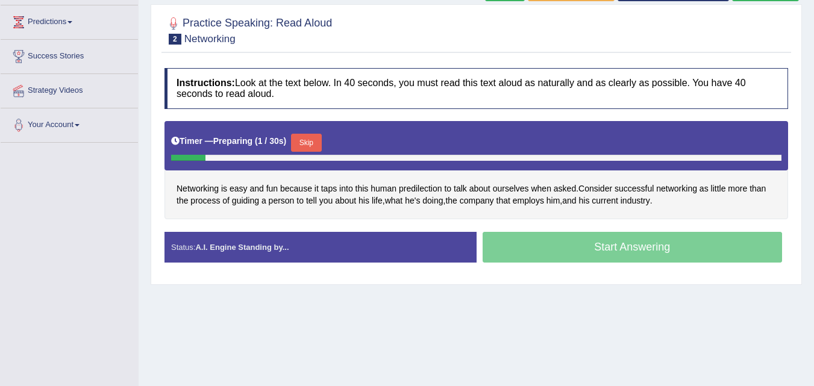
click at [318, 137] on button "Skip" at bounding box center [306, 143] width 30 height 18
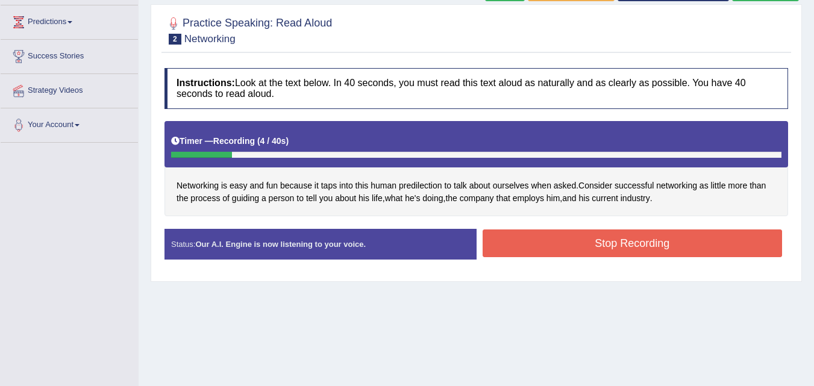
click at [627, 239] on button "Stop Recording" at bounding box center [632, 243] width 300 height 28
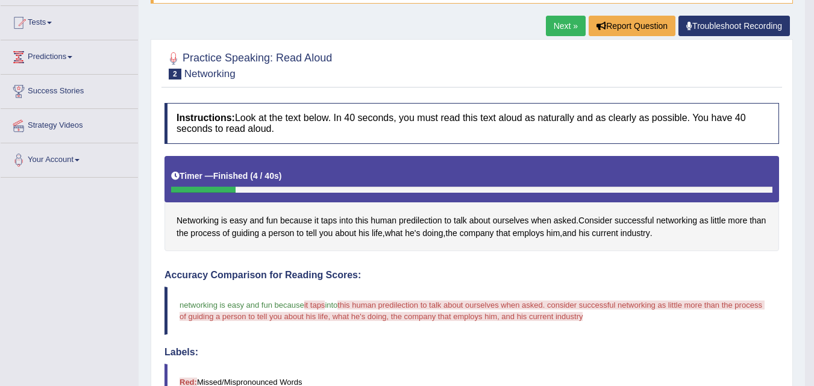
scroll to position [120, 0]
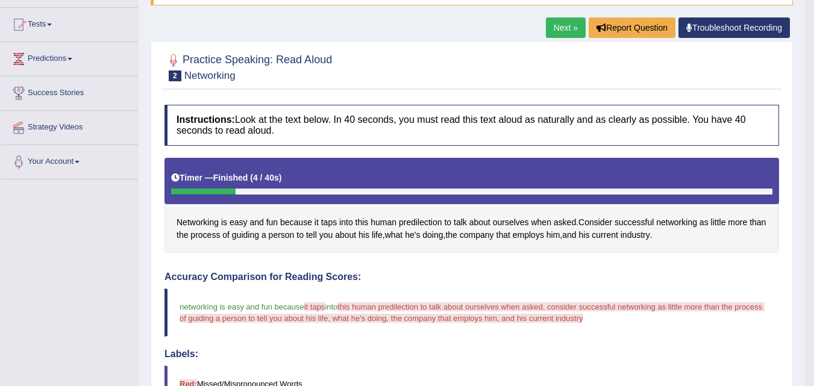
click at [348, 198] on div "Timer — Finished ( 4 / 40s )" at bounding box center [471, 181] width 614 height 46
click at [739, 33] on link "Troubleshoot Recording" at bounding box center [733, 27] width 111 height 20
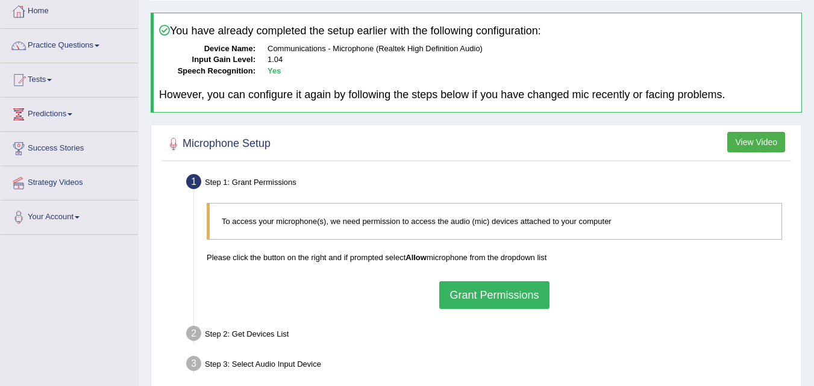
scroll to position [60, 0]
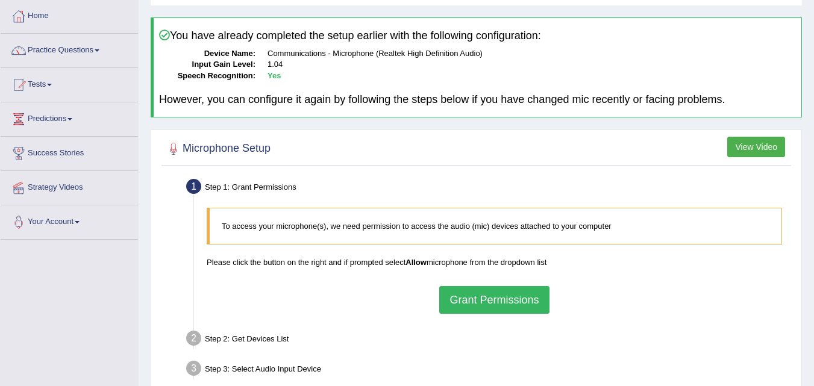
click at [501, 296] on button "Grant Permissions" at bounding box center [494, 300] width 110 height 28
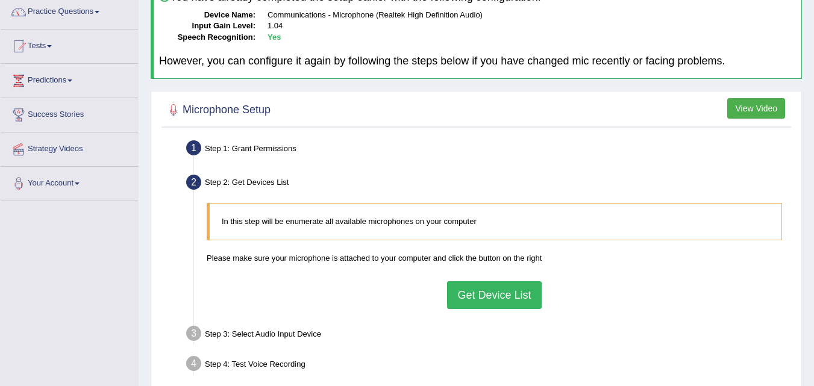
scroll to position [120, 0]
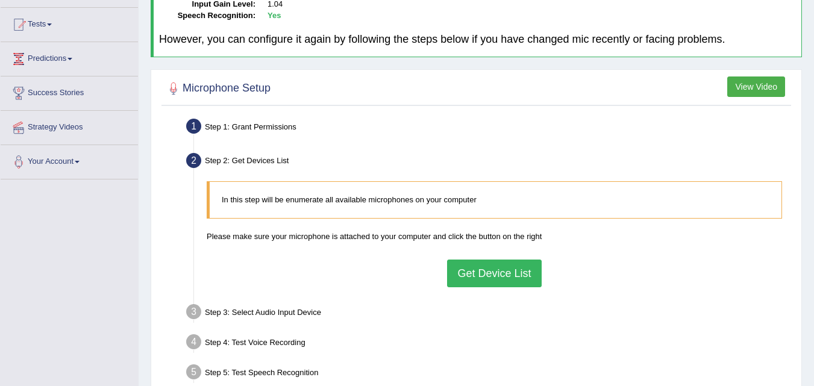
click at [506, 275] on button "Get Device List" at bounding box center [494, 274] width 94 height 28
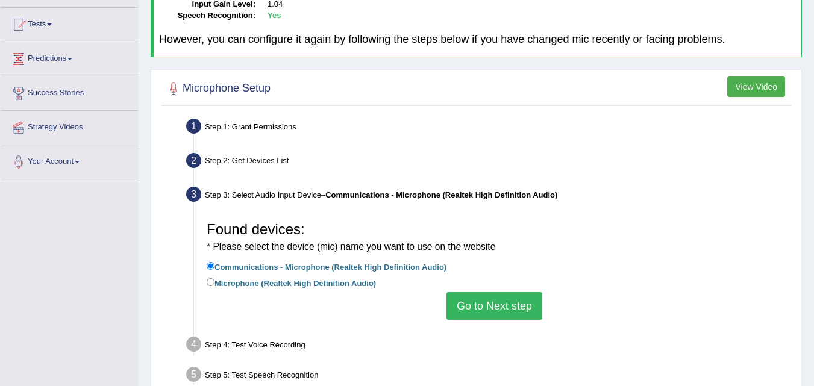
click at [578, 228] on h3 "Found devices: * Please select the device (mic) name you want to use on the web…" at bounding box center [494, 238] width 575 height 32
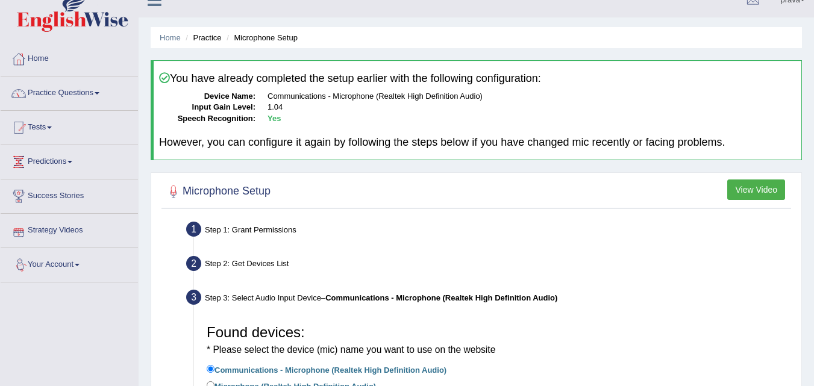
scroll to position [0, 0]
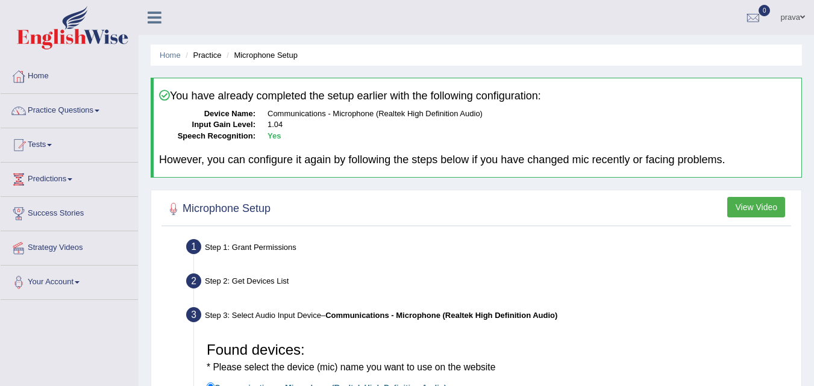
click at [283, 67] on div "Home Practice Microphone Setup You have already completed the setup earlier wit…" at bounding box center [476, 301] width 675 height 602
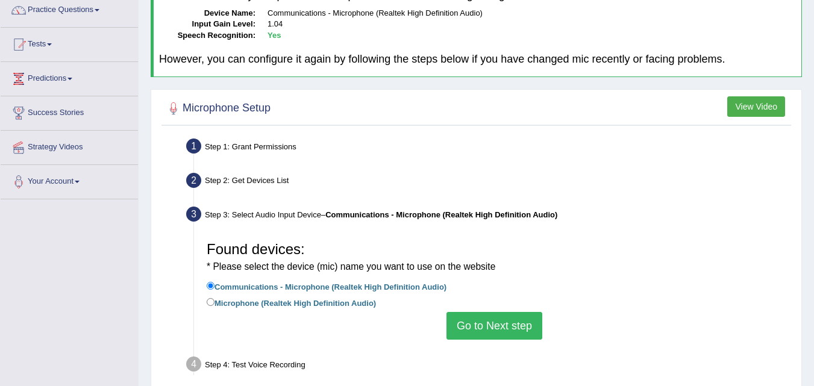
scroll to position [181, 0]
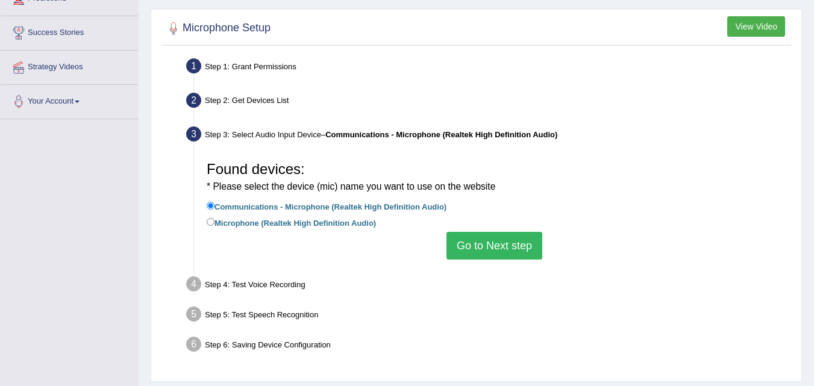
click at [289, 289] on div "Step 4: Test Voice Recording" at bounding box center [488, 286] width 615 height 27
click at [281, 70] on div "Step 1: Grant Permissions" at bounding box center [488, 68] width 615 height 27
click at [209, 222] on input "Microphone (Realtek High Definition Audio)" at bounding box center [211, 222] width 8 height 8
radio input "true"
click at [501, 246] on button "Go to Next step" at bounding box center [494, 246] width 96 height 28
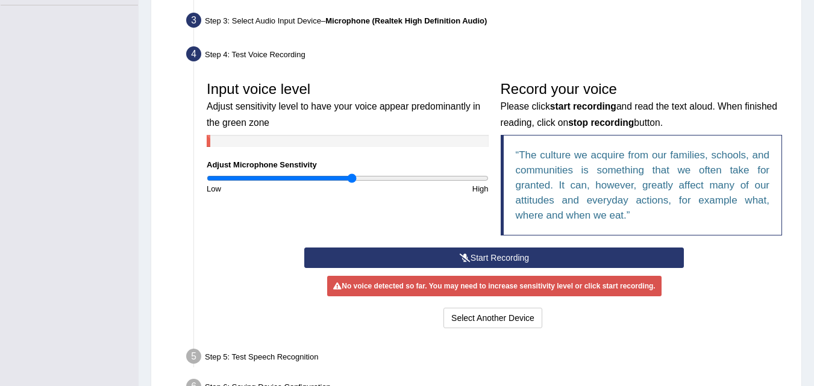
scroll to position [301, 0]
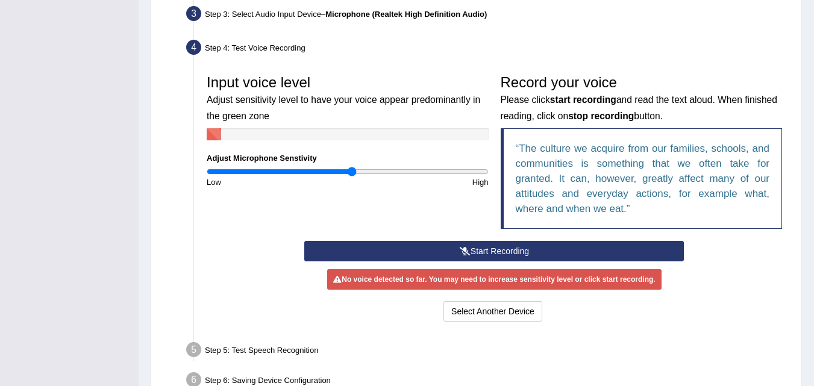
click at [490, 253] on button "Start Recording" at bounding box center [493, 251] width 379 height 20
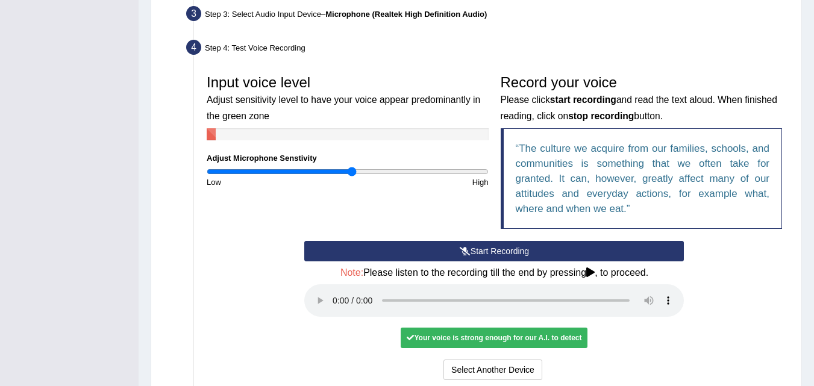
click at [519, 249] on button "Start Recording" at bounding box center [493, 251] width 379 height 20
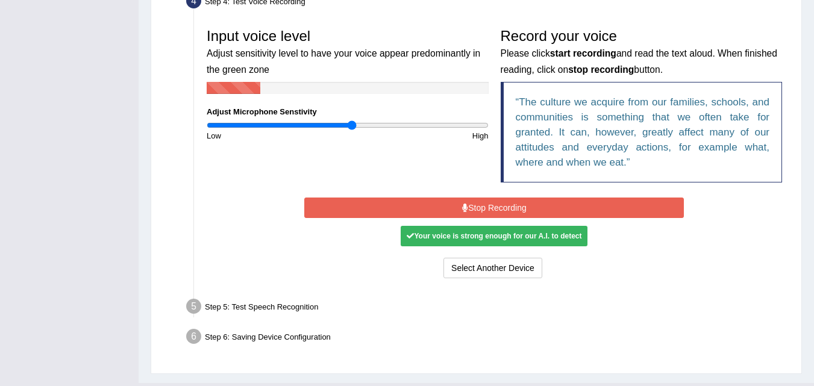
scroll to position [361, 0]
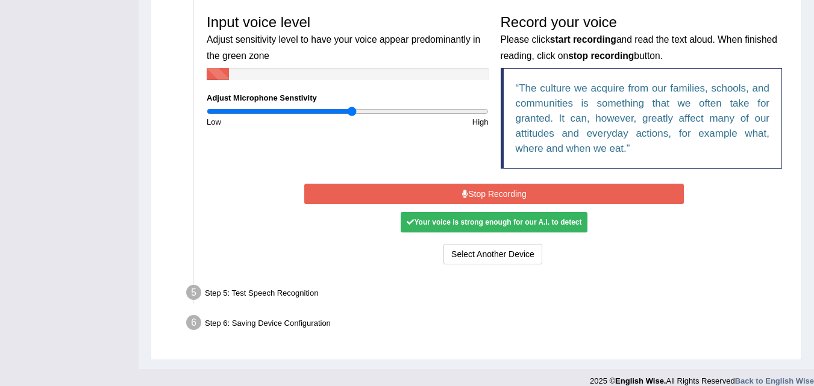
click at [499, 194] on button "Stop Recording" at bounding box center [493, 194] width 379 height 20
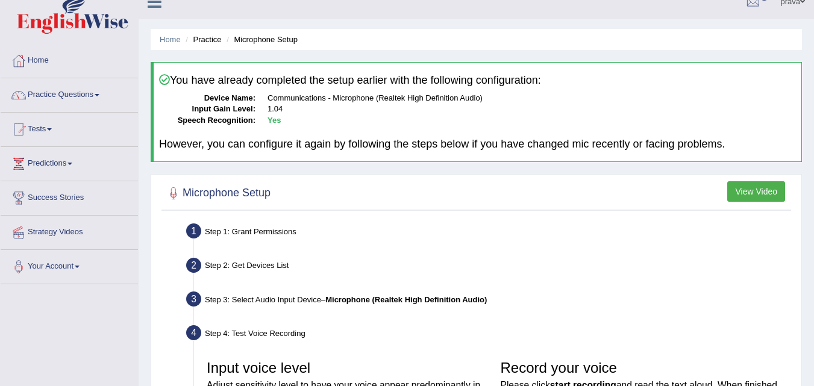
scroll to position [0, 0]
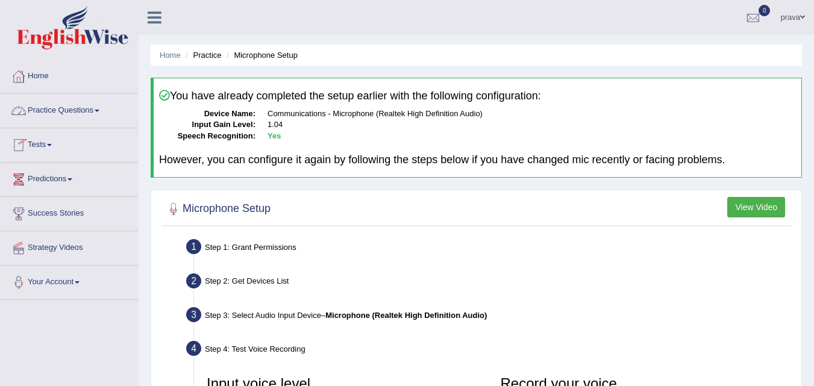
click at [53, 108] on link "Practice Questions" at bounding box center [69, 109] width 137 height 30
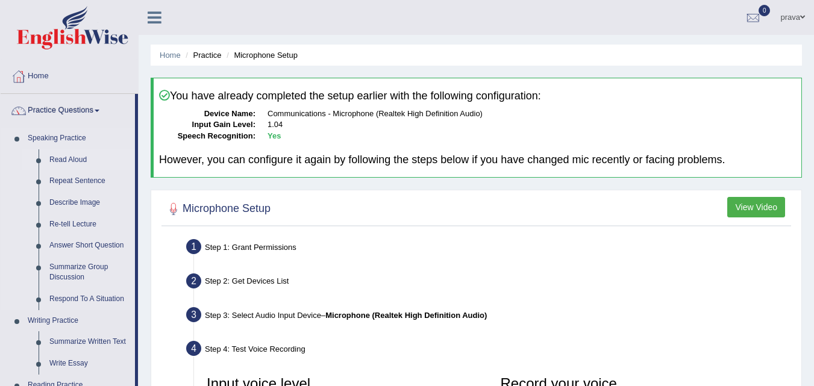
click at [66, 154] on link "Read Aloud" at bounding box center [89, 160] width 91 height 22
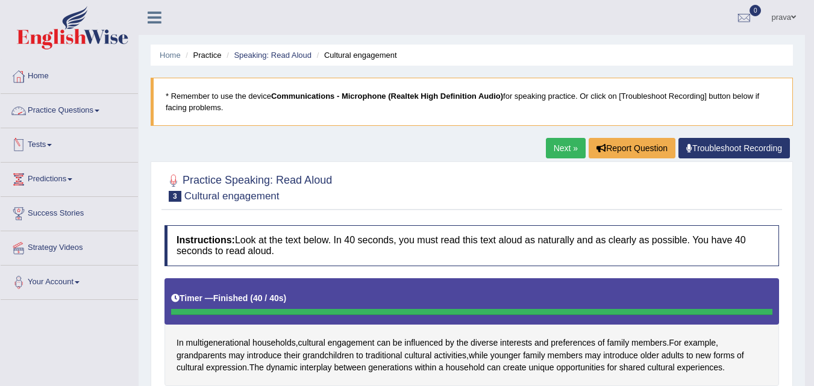
click at [57, 114] on link "Practice Questions" at bounding box center [69, 109] width 137 height 30
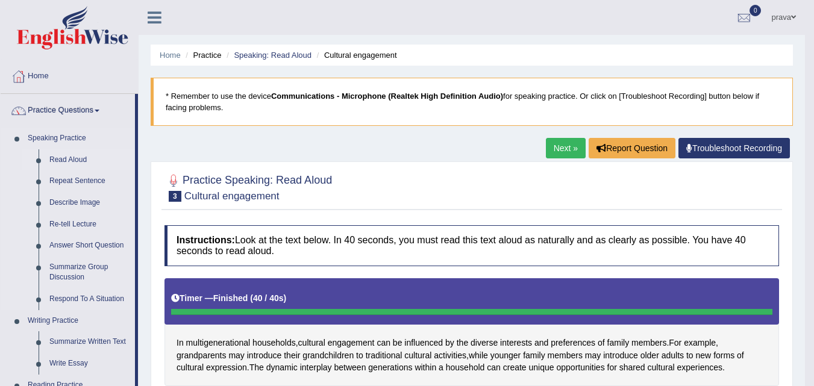
click at [61, 157] on link "Read Aloud" at bounding box center [89, 160] width 91 height 22
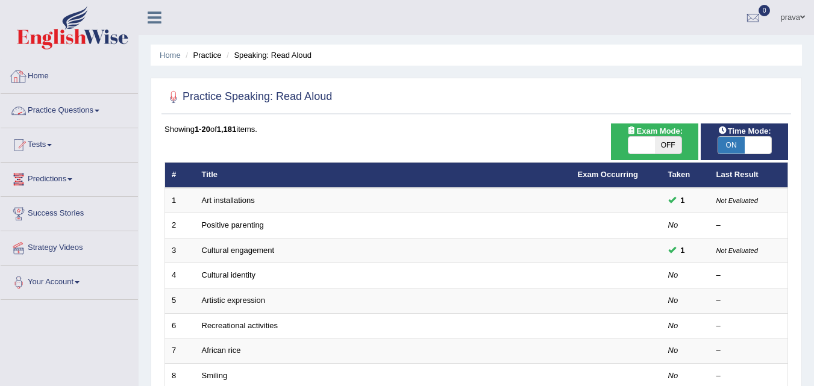
click at [87, 106] on link "Practice Questions" at bounding box center [69, 109] width 137 height 30
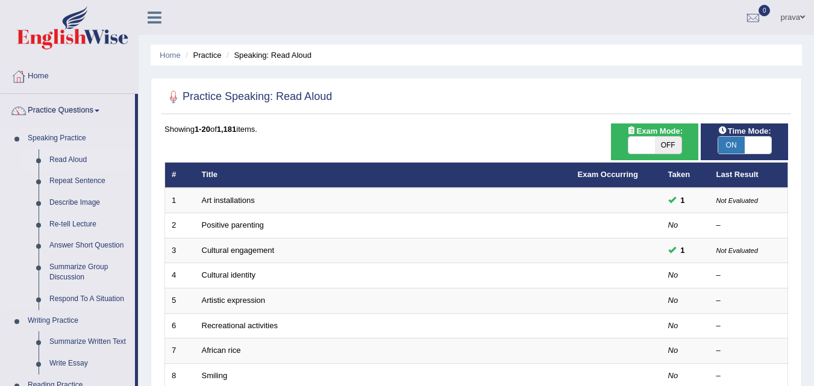
click at [78, 164] on link "Read Aloud" at bounding box center [89, 160] width 91 height 22
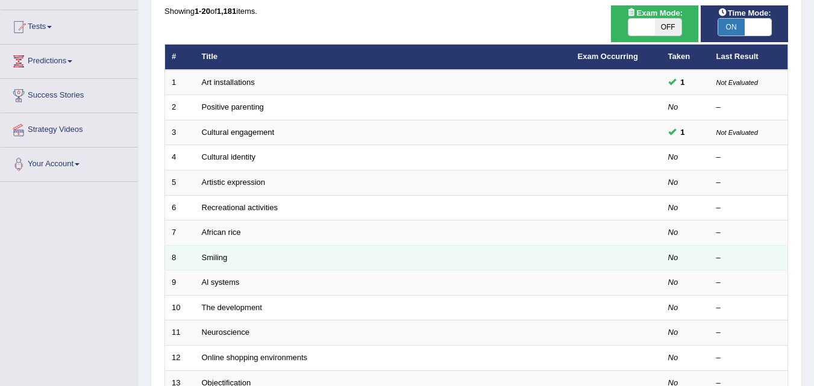
scroll to position [120, 0]
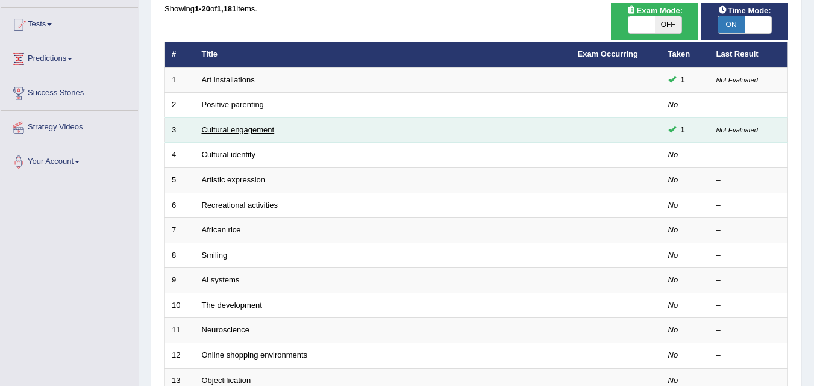
click at [251, 130] on link "Cultural engagement" at bounding box center [238, 129] width 73 height 9
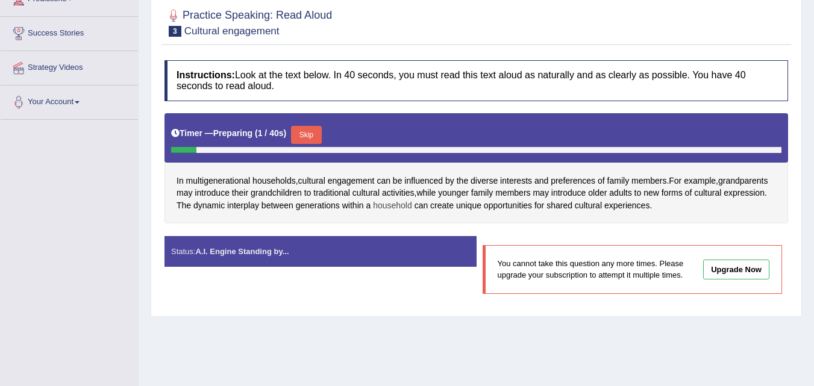
scroll to position [181, 0]
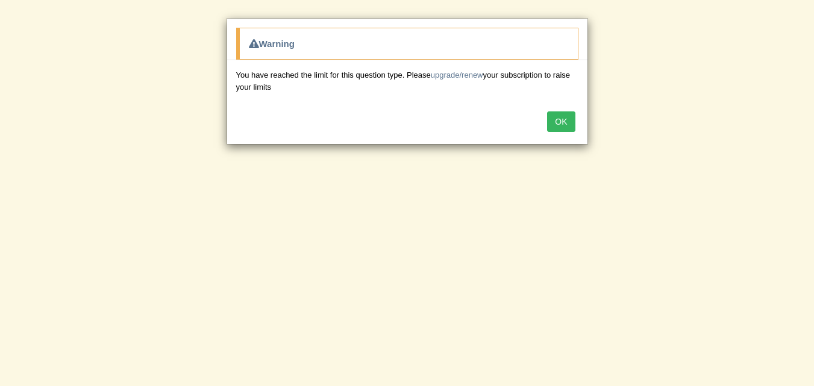
click at [557, 120] on button "OK" at bounding box center [561, 121] width 28 height 20
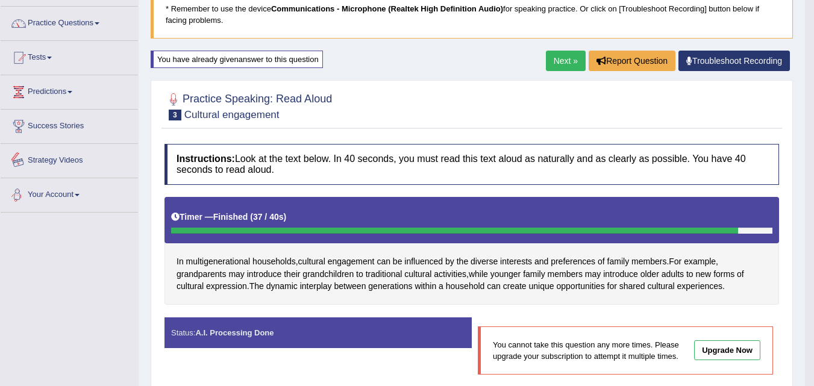
scroll to position [60, 0]
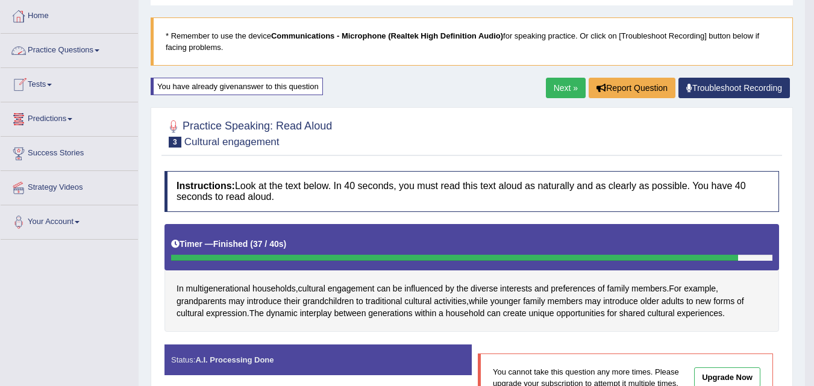
click at [67, 52] on link "Practice Questions" at bounding box center [69, 49] width 137 height 30
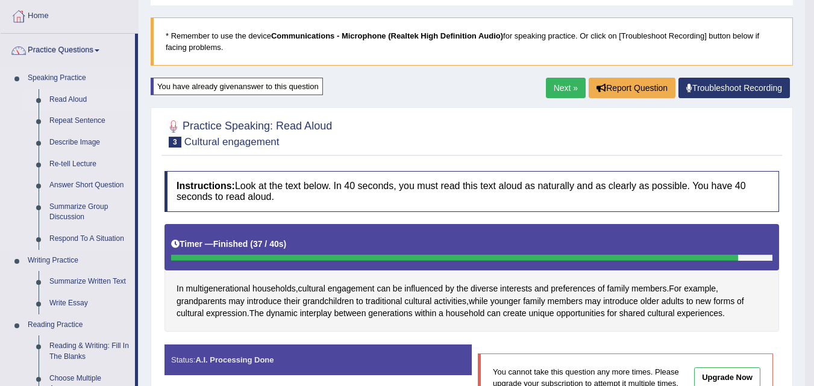
click at [78, 101] on link "Read Aloud" at bounding box center [89, 100] width 91 height 22
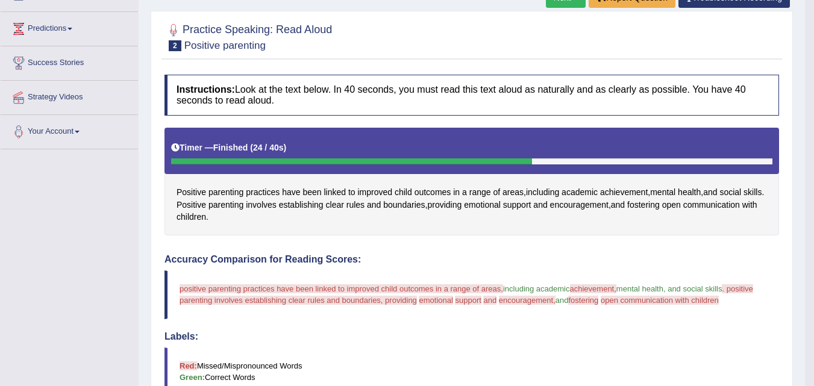
scroll to position [181, 0]
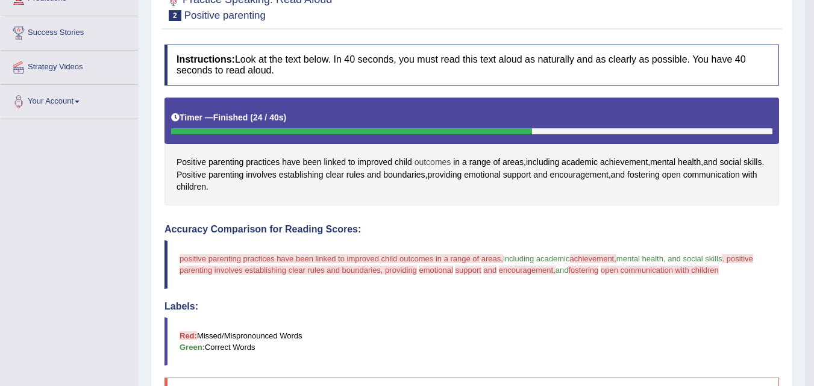
click at [416, 160] on span "outcomes" at bounding box center [432, 162] width 37 height 13
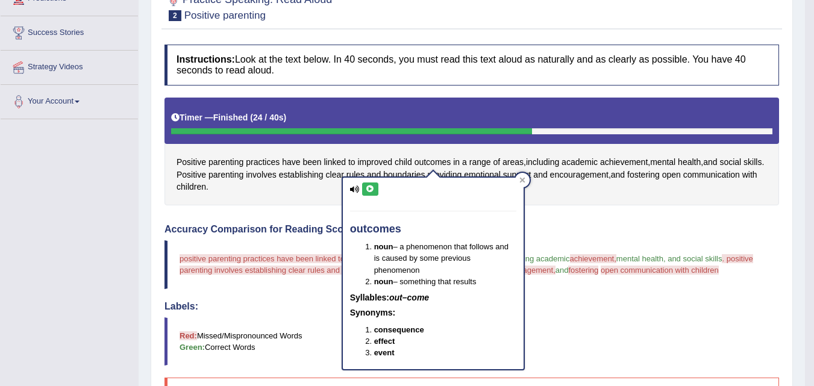
click at [367, 193] on button at bounding box center [370, 188] width 16 height 13
click at [626, 161] on span "achievement" at bounding box center [624, 162] width 48 height 13
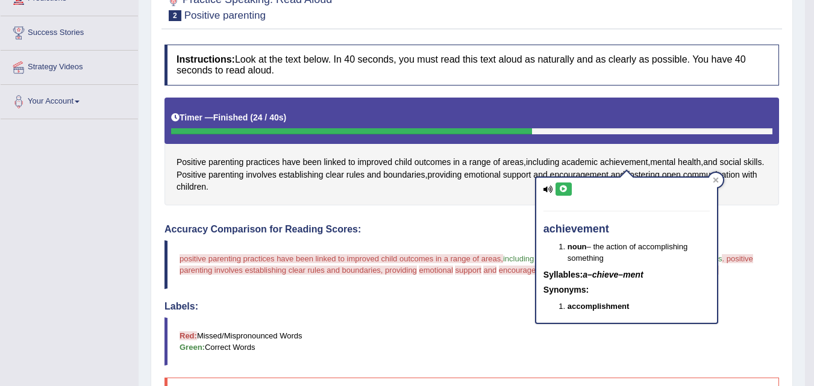
click at [564, 186] on icon at bounding box center [563, 189] width 9 height 7
click at [565, 189] on icon at bounding box center [563, 189] width 9 height 7
click at [479, 228] on h4 "Accuracy Comparison for Reading Scores:" at bounding box center [471, 229] width 614 height 11
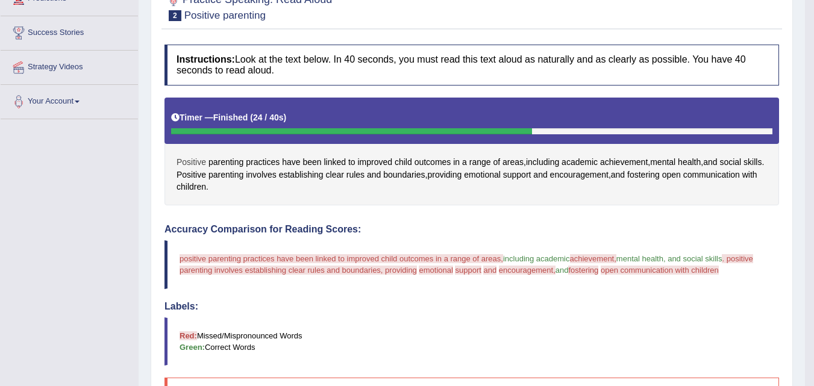
click at [193, 161] on span "Positive" at bounding box center [191, 162] width 30 height 13
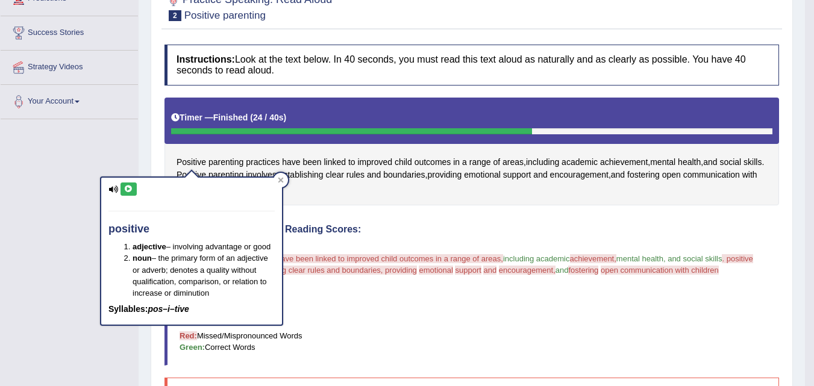
click at [131, 188] on icon at bounding box center [128, 189] width 9 height 7
click at [128, 186] on icon at bounding box center [128, 189] width 9 height 7
click at [341, 211] on div "Instructions: Look at the text below. In 40 seconds, you must read this text al…" at bounding box center [471, 349] width 620 height 620
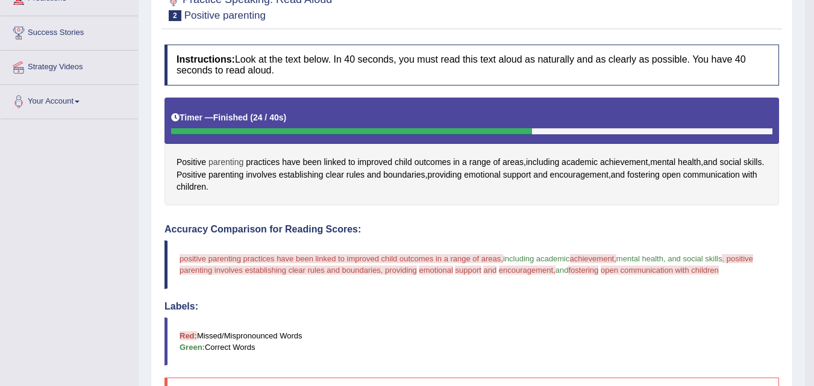
click at [226, 166] on span "parenting" at bounding box center [225, 162] width 35 height 13
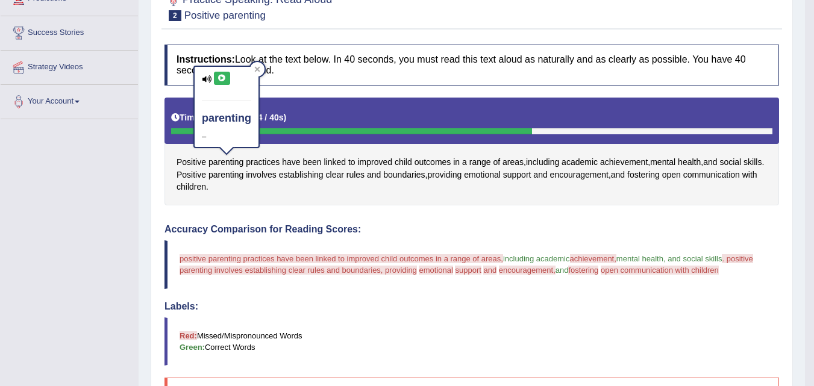
click at [225, 83] on button at bounding box center [222, 78] width 16 height 13
click at [219, 75] on icon at bounding box center [221, 78] width 9 height 7
click at [260, 165] on span "practices" at bounding box center [263, 162] width 34 height 13
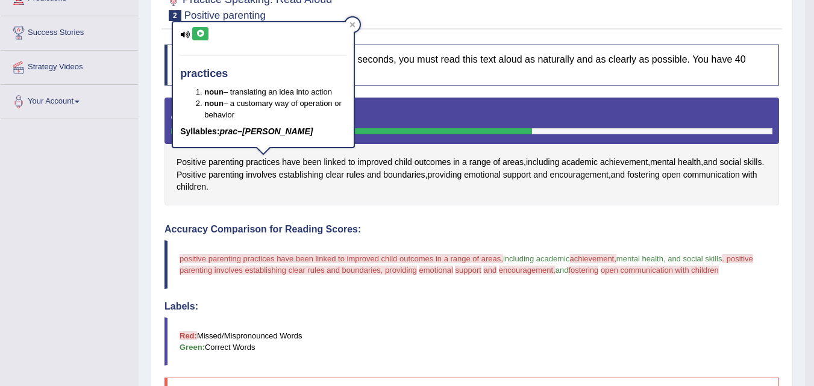
click at [201, 34] on icon at bounding box center [200, 33] width 9 height 7
click at [207, 31] on button at bounding box center [200, 33] width 16 height 13
click at [327, 201] on div "Positive parenting practices have been linked to improved child outcomes in a r…" at bounding box center [471, 152] width 614 height 108
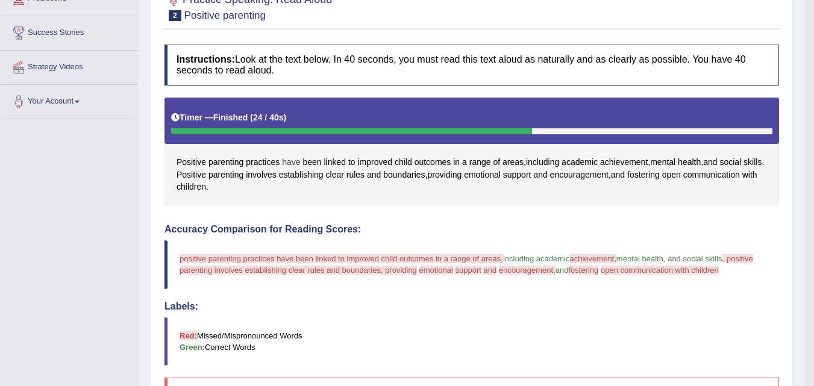
click at [294, 161] on span "have" at bounding box center [291, 162] width 18 height 13
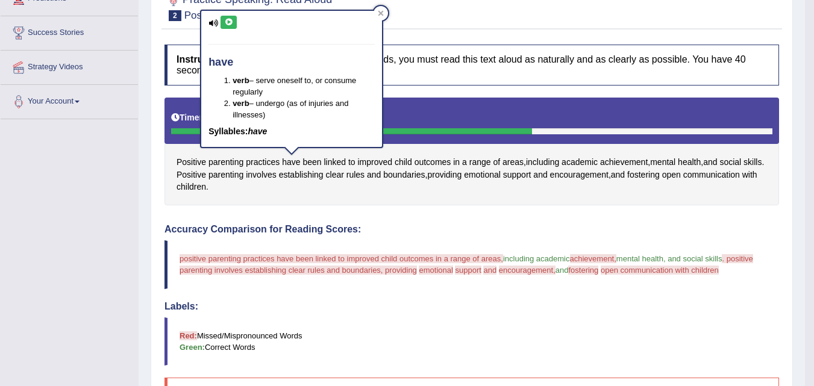
click at [229, 23] on icon at bounding box center [228, 22] width 9 height 7
click at [334, 205] on div "Positive parenting practices have been linked to improved child outcomes in a r…" at bounding box center [471, 152] width 614 height 108
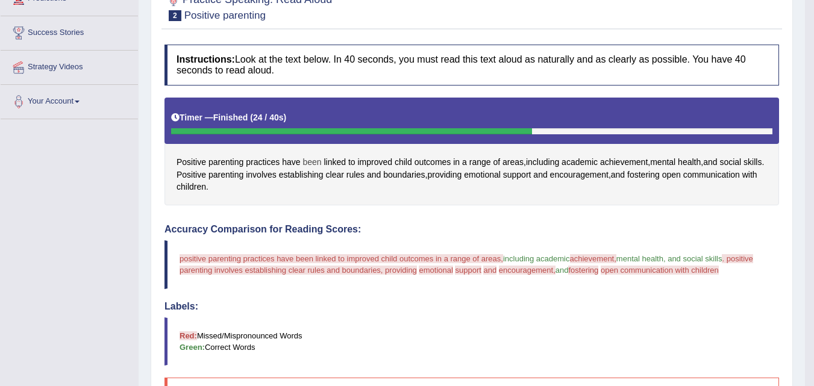
click at [316, 161] on span "been" at bounding box center [311, 162] width 19 height 13
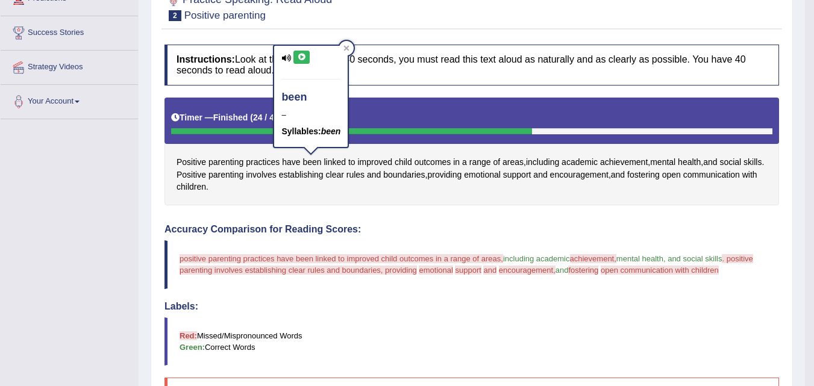
click at [299, 56] on icon at bounding box center [301, 57] width 9 height 7
drag, startPoint x: 361, startPoint y: 199, endPoint x: 355, endPoint y: 175, distance: 25.4
click at [361, 198] on div "Positive parenting practices have been linked to improved child outcomes in a r…" at bounding box center [471, 152] width 614 height 108
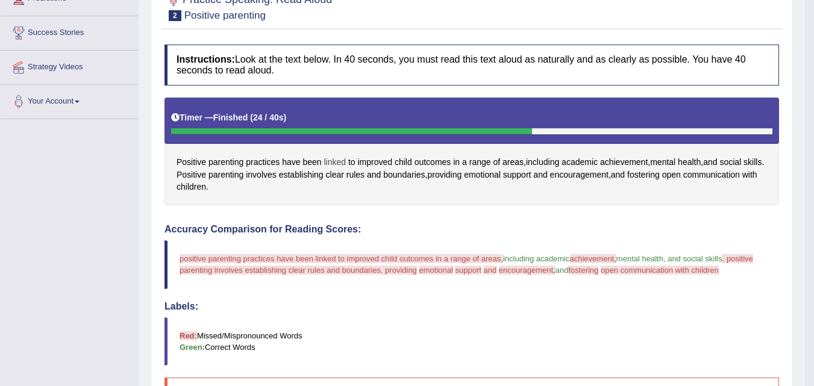
click at [337, 164] on span "linked" at bounding box center [334, 162] width 22 height 13
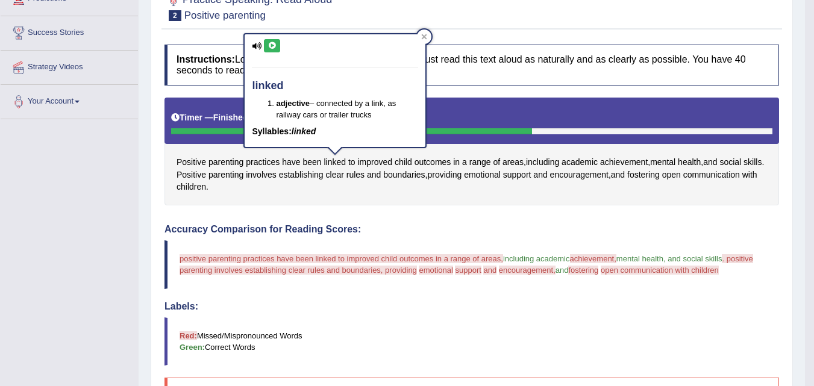
click at [270, 45] on icon at bounding box center [271, 45] width 9 height 7
click at [375, 201] on div "Positive parenting practices have been linked to improved child outcomes in a r…" at bounding box center [471, 152] width 614 height 108
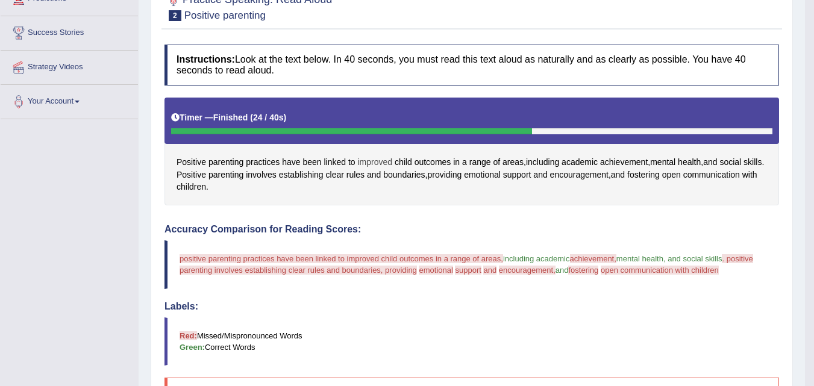
click at [376, 162] on span "improved" at bounding box center [374, 162] width 35 height 13
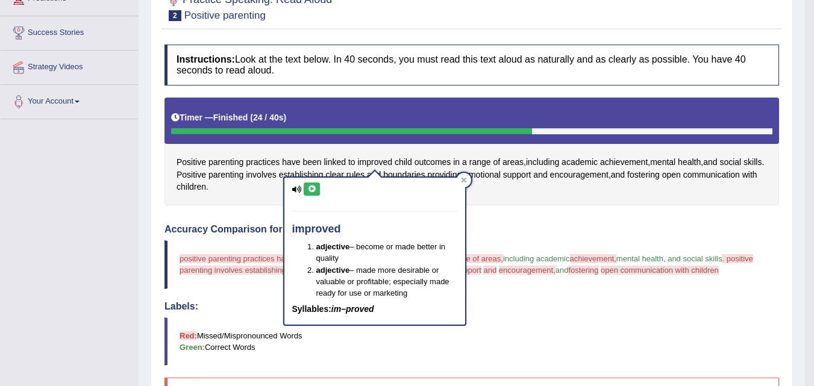
click at [310, 186] on icon at bounding box center [311, 189] width 9 height 7
click at [529, 213] on div "Instructions: Look at the text below. In 40 seconds, you must read this text al…" at bounding box center [471, 349] width 620 height 620
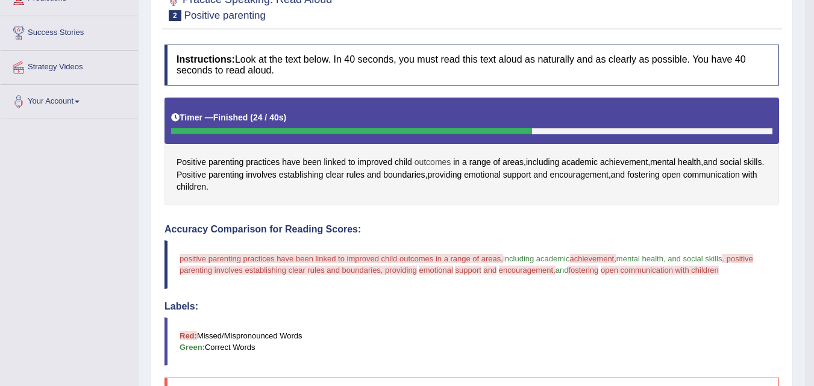
click at [442, 161] on span "outcomes" at bounding box center [432, 162] width 37 height 13
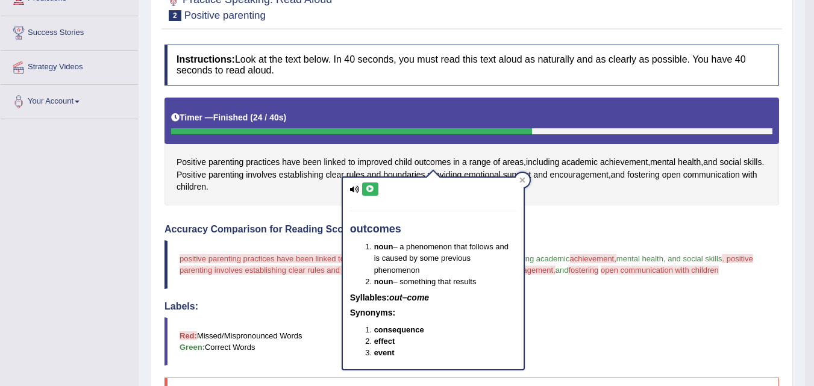
click at [370, 186] on icon at bounding box center [370, 189] width 9 height 7
click at [604, 213] on div "Instructions: Look at the text below. In 40 seconds, you must read this text al…" at bounding box center [471, 349] width 620 height 620
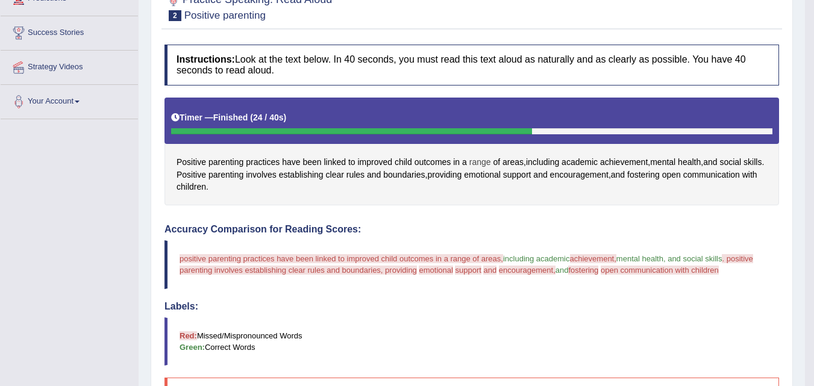
click at [474, 164] on span "range" at bounding box center [480, 162] width 22 height 13
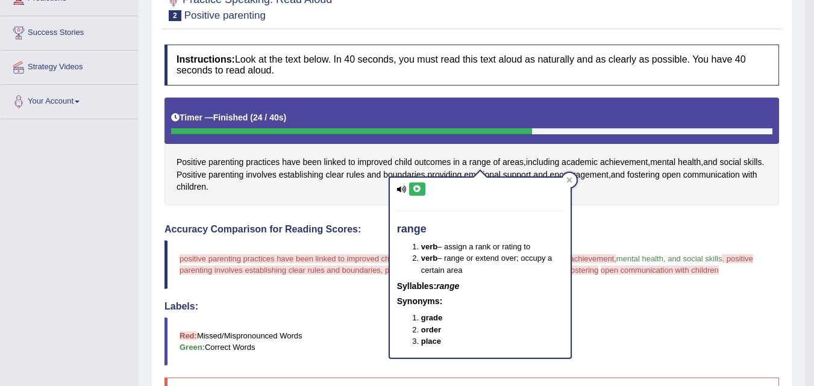
click at [416, 190] on icon at bounding box center [417, 189] width 9 height 7
click at [417, 188] on icon at bounding box center [417, 189] width 9 height 7
click at [646, 217] on div "Created with Highcharts 7.1.2 Great Too slow Too fast Time Speech pace meter: 0…" at bounding box center [628, 217] width 313 height 1
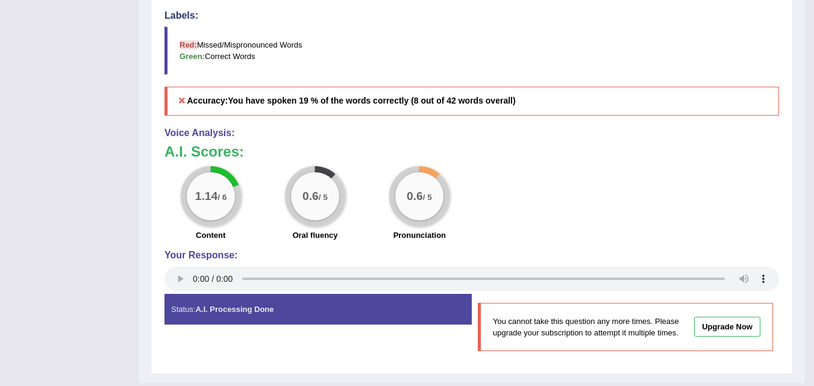
scroll to position [499, 0]
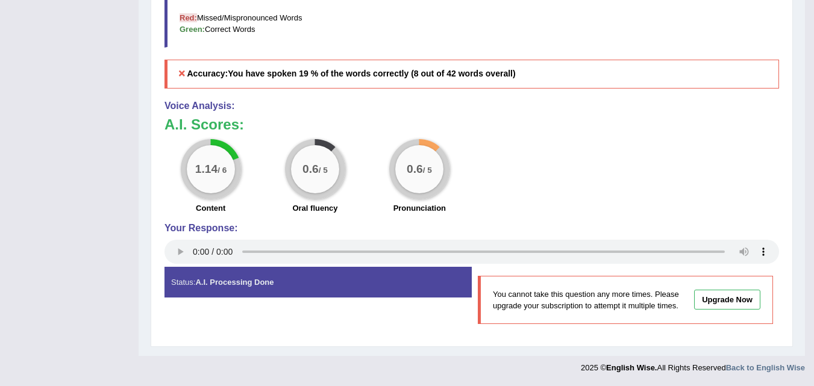
click at [726, 305] on link "Upgrade Now" at bounding box center [727, 300] width 66 height 20
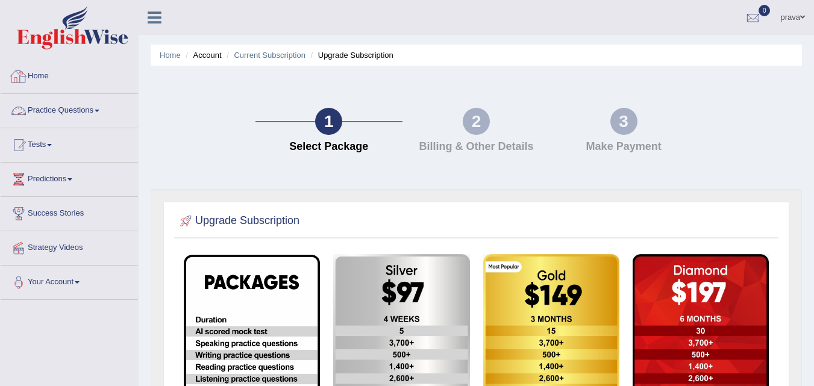
click at [50, 111] on link "Practice Questions" at bounding box center [69, 109] width 137 height 30
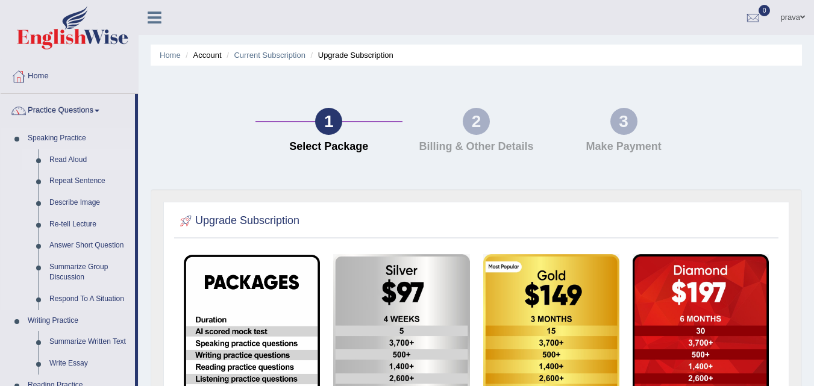
click at [74, 159] on link "Read Aloud" at bounding box center [89, 160] width 91 height 22
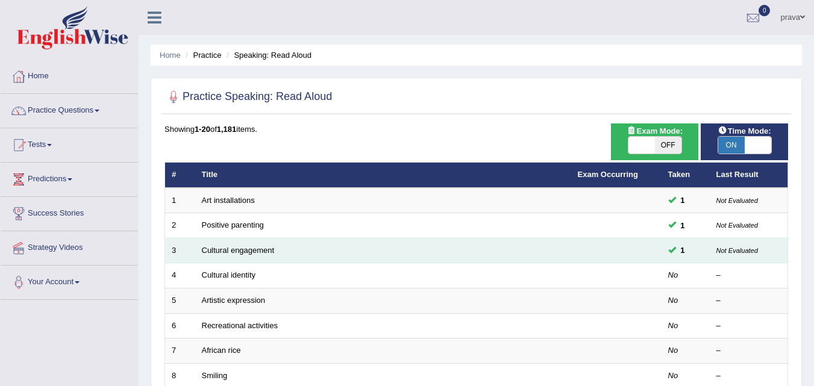
scroll to position [60, 0]
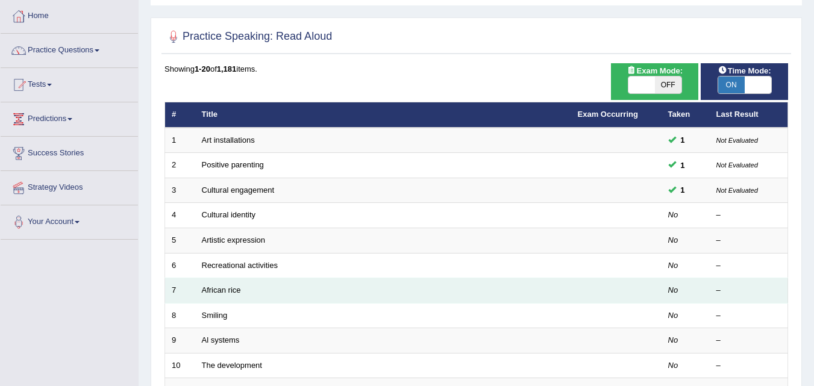
click at [243, 284] on td "African rice" at bounding box center [383, 290] width 376 height 25
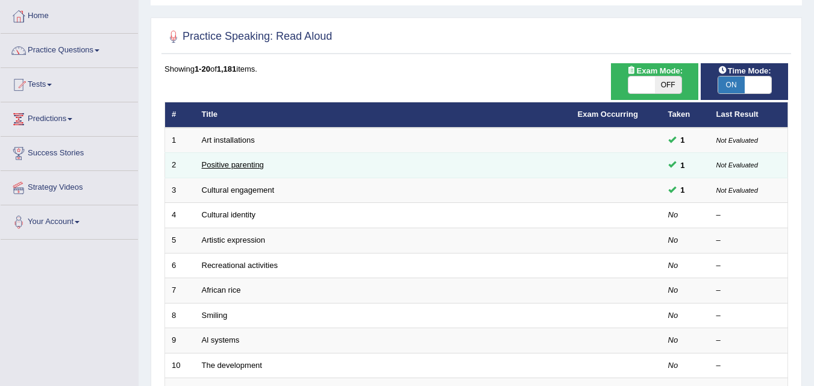
click at [242, 169] on link "Positive parenting" at bounding box center [233, 164] width 62 height 9
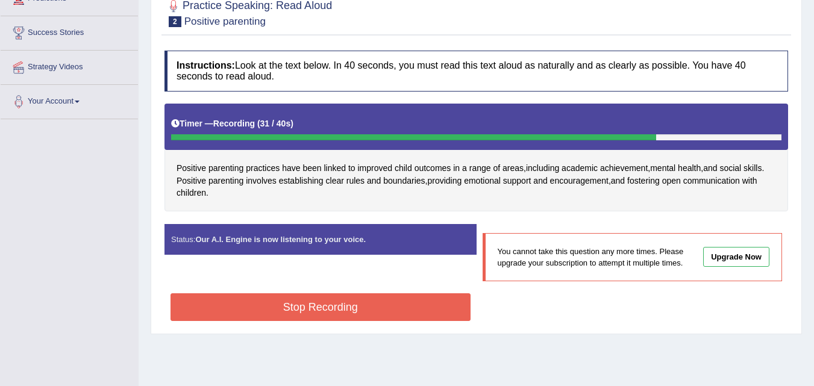
click at [359, 311] on button "Stop Recording" at bounding box center [320, 307] width 300 height 28
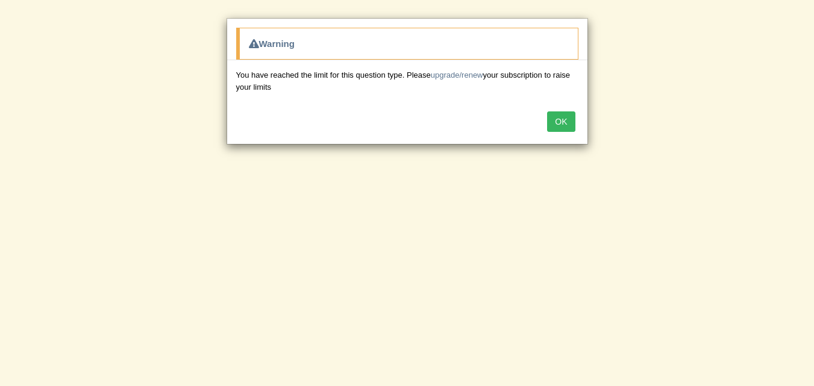
click at [560, 118] on button "OK" at bounding box center [561, 121] width 28 height 20
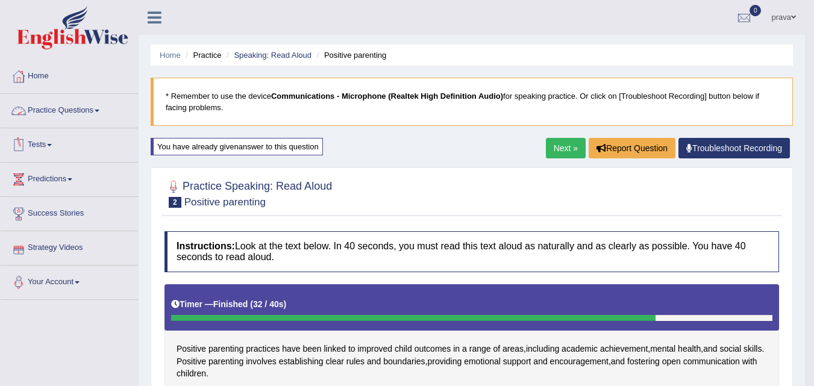
click at [73, 112] on link "Practice Questions" at bounding box center [69, 109] width 137 height 30
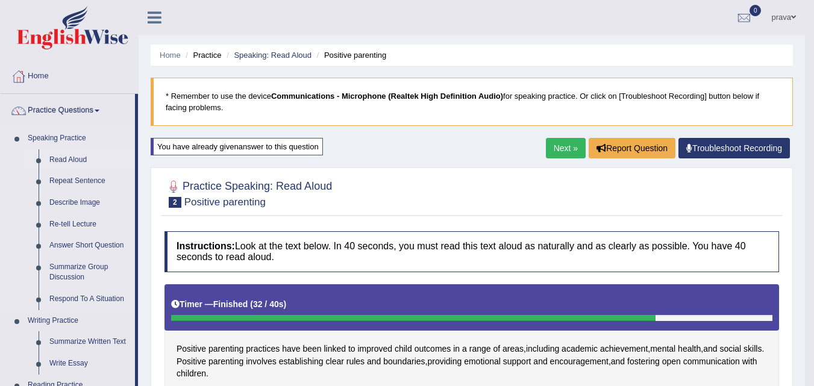
click at [80, 162] on link "Read Aloud" at bounding box center [89, 160] width 91 height 22
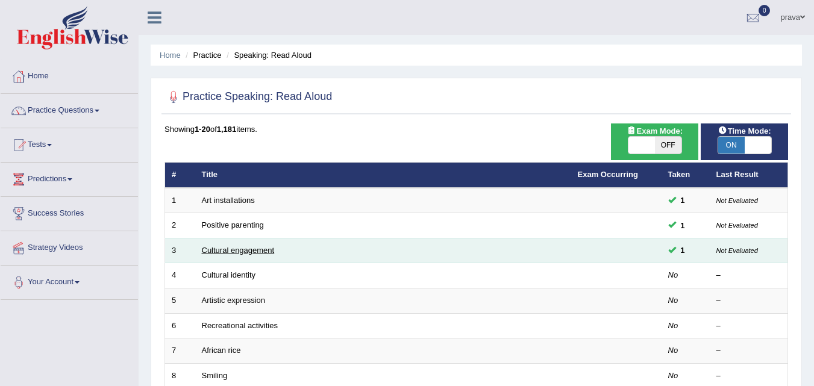
click at [261, 248] on link "Cultural engagement" at bounding box center [238, 250] width 73 height 9
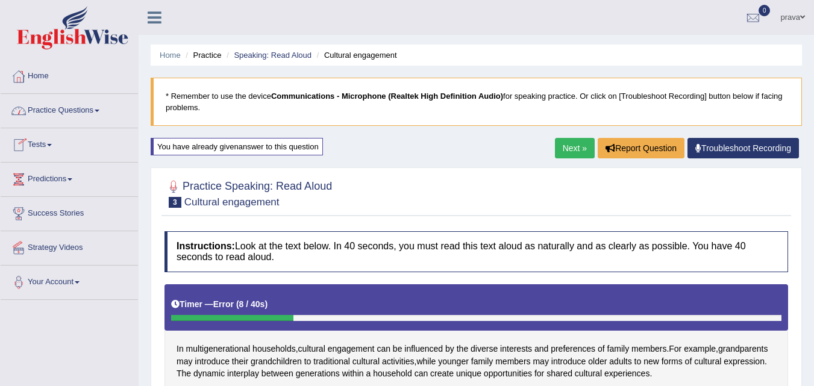
click at [60, 110] on link "Practice Questions" at bounding box center [69, 109] width 137 height 30
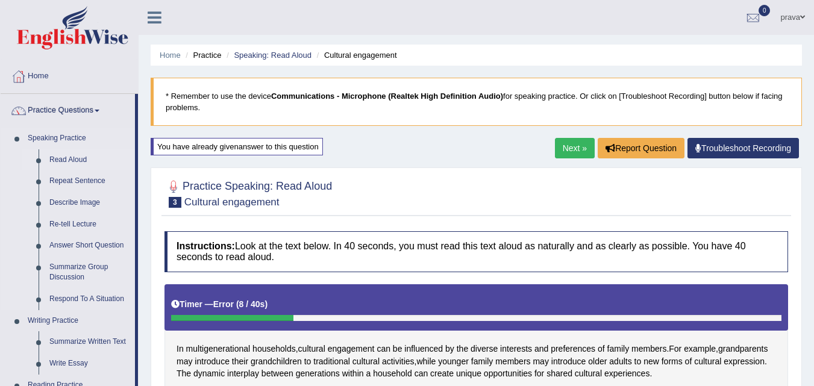
click at [45, 156] on link "Read Aloud" at bounding box center [89, 160] width 91 height 22
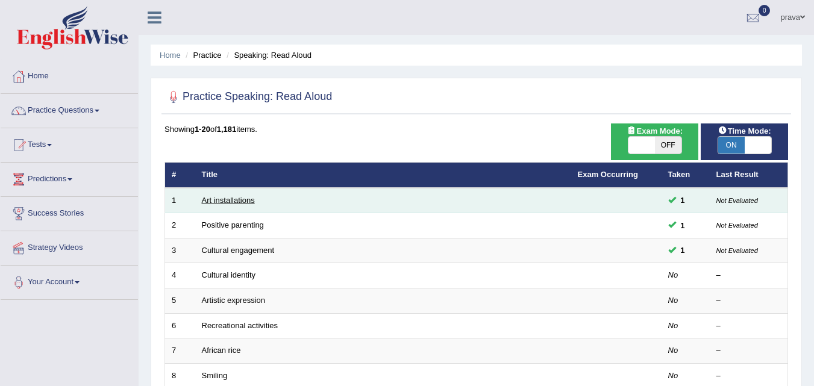
click at [222, 201] on link "Art installations" at bounding box center [228, 200] width 53 height 9
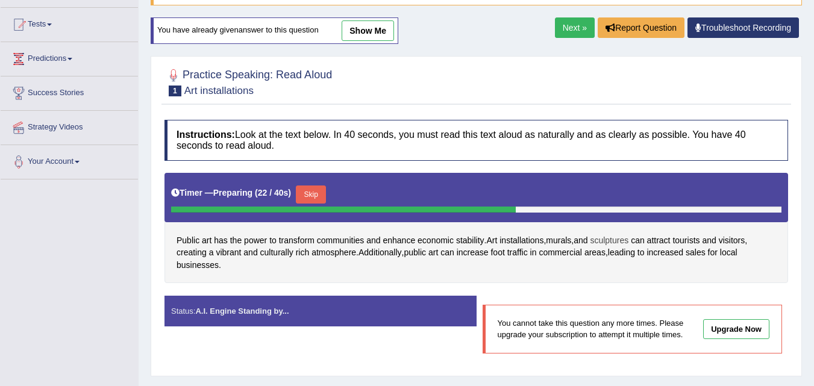
click at [600, 239] on span "sculptures" at bounding box center [609, 240] width 39 height 13
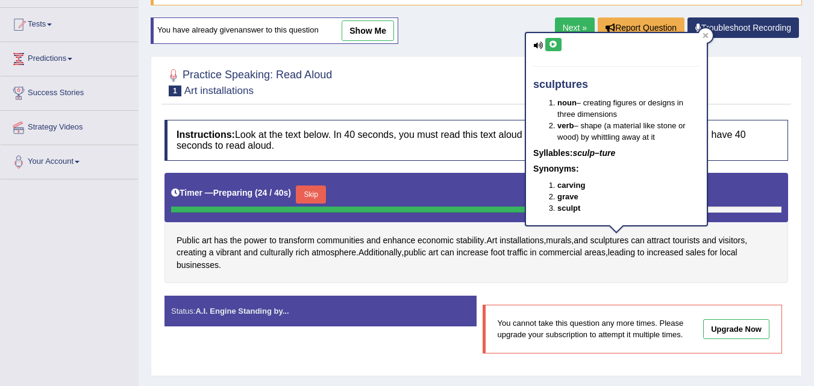
click at [549, 40] on button at bounding box center [553, 44] width 16 height 13
click at [555, 43] on icon at bounding box center [553, 44] width 9 height 7
click at [529, 243] on span "installations" at bounding box center [521, 240] width 44 height 13
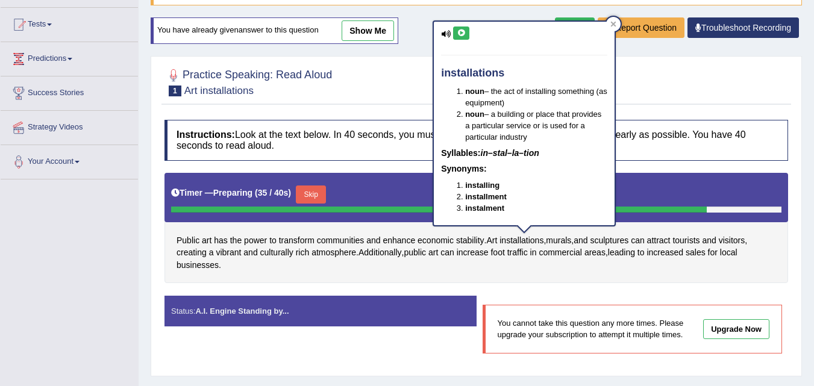
click at [460, 33] on icon at bounding box center [461, 33] width 9 height 7
click at [405, 243] on span "enhance" at bounding box center [398, 240] width 33 height 13
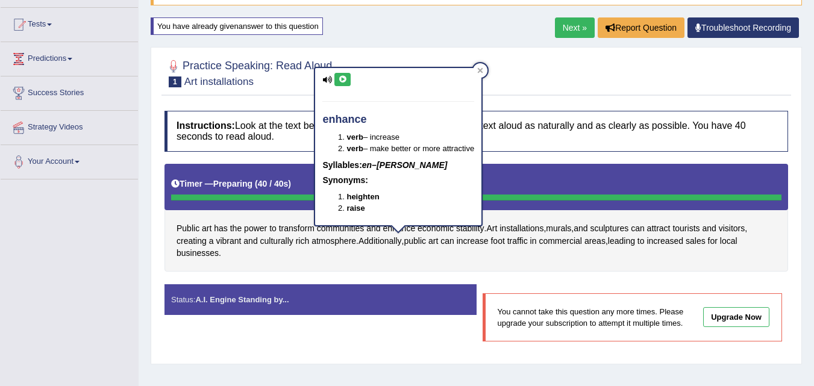
click at [341, 69] on div "enhance verb – increase verb – make better or more attractive Syllables: en–han…" at bounding box center [398, 146] width 166 height 157
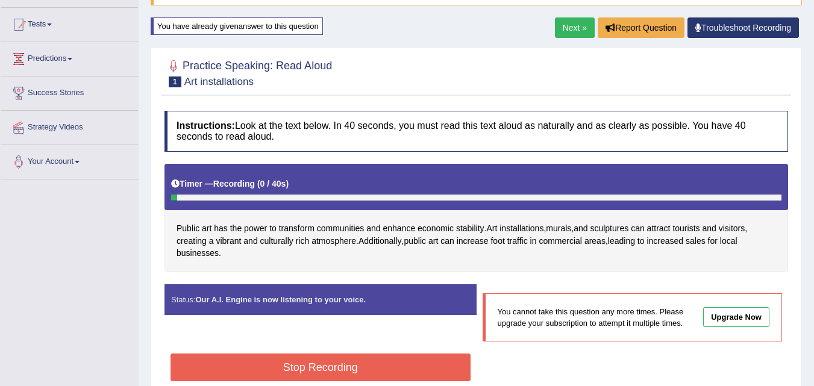
click at [344, 76] on div at bounding box center [475, 72] width 623 height 37
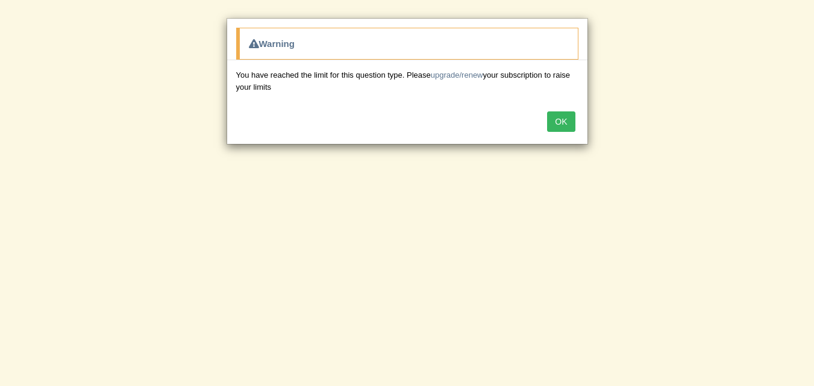
click at [564, 123] on button "OK" at bounding box center [561, 121] width 28 height 20
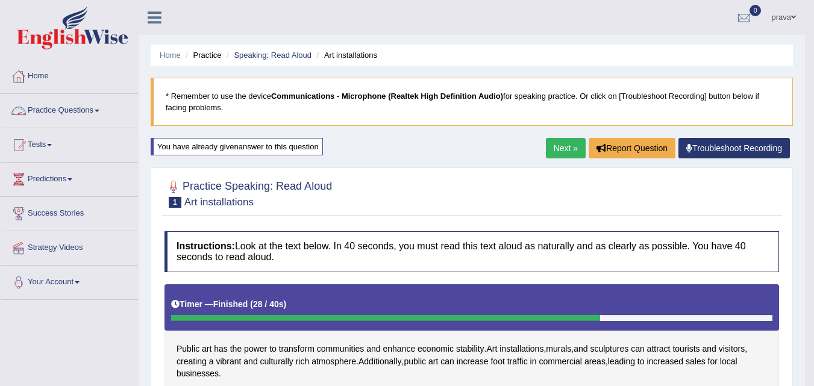
click at [76, 106] on link "Practice Questions" at bounding box center [69, 109] width 137 height 30
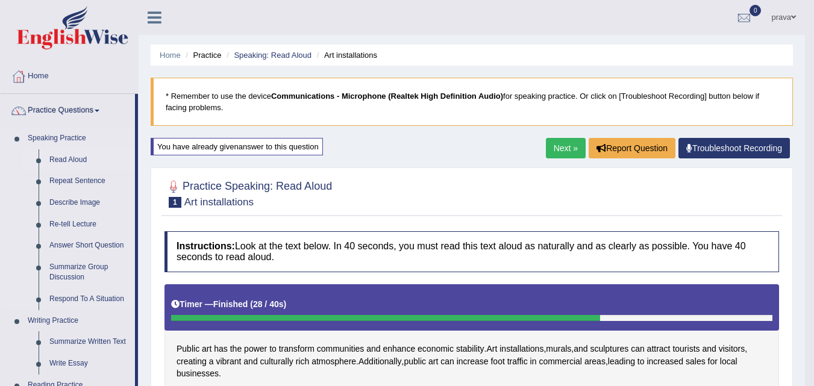
click at [75, 163] on link "Read Aloud" at bounding box center [89, 160] width 91 height 22
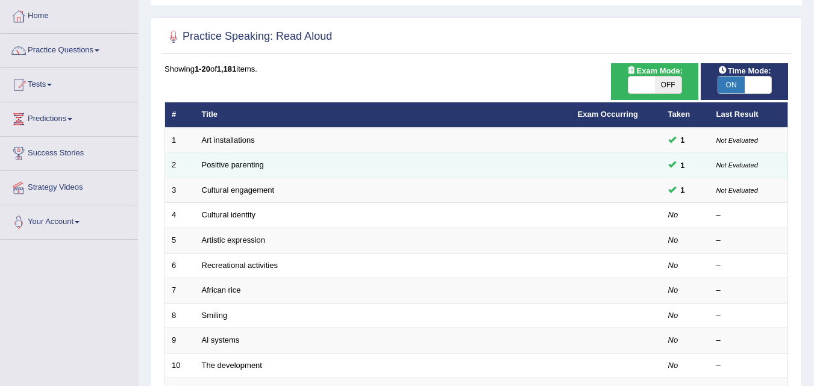
click at [301, 169] on td "Positive parenting" at bounding box center [383, 165] width 376 height 25
click at [244, 164] on link "Positive parenting" at bounding box center [233, 164] width 62 height 9
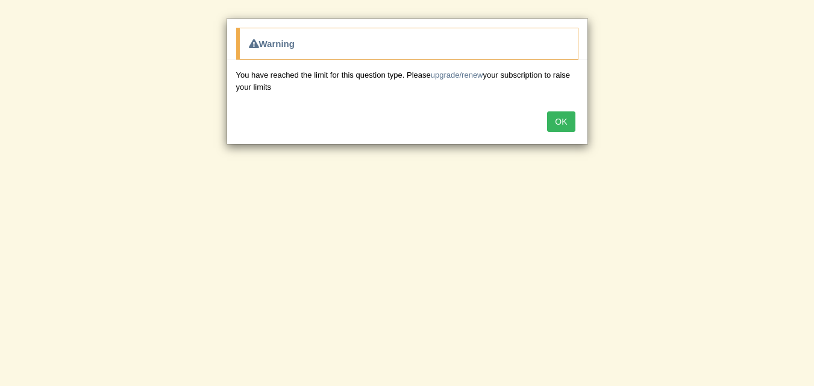
click at [555, 129] on button "OK" at bounding box center [561, 121] width 28 height 20
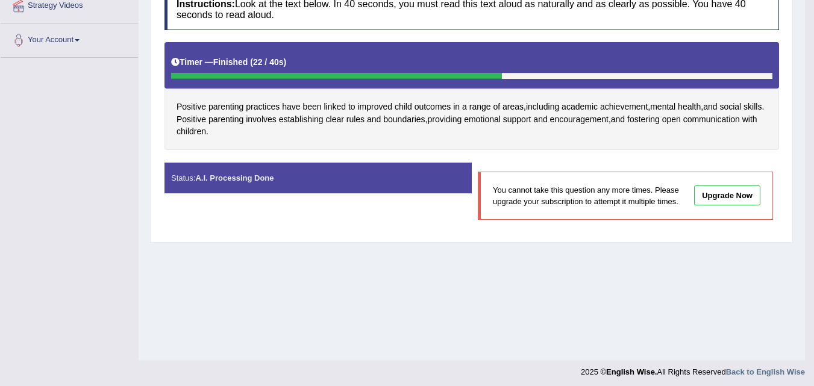
scroll to position [246, 0]
